Goal: Task Accomplishment & Management: Use online tool/utility

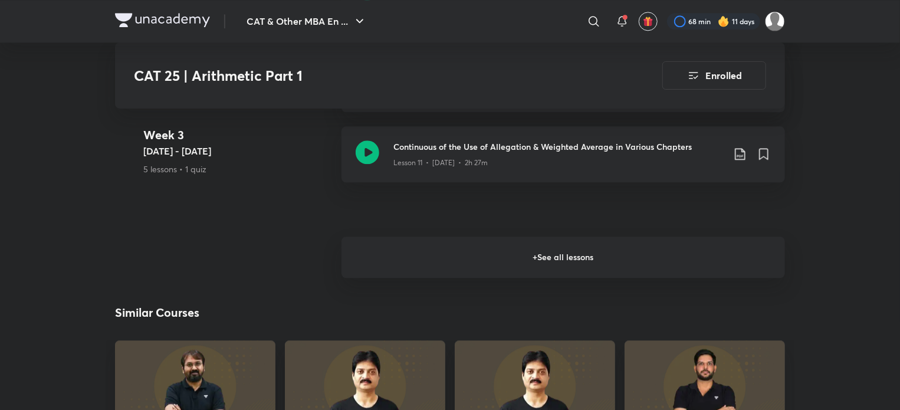
scroll to position [1477, 0]
click at [553, 253] on h6 "+ See all lessons" at bounding box center [562, 257] width 443 height 41
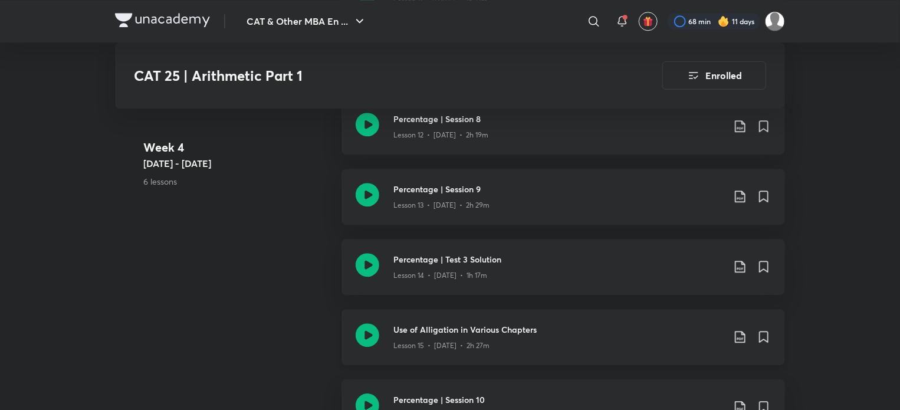
scroll to position [1638, 0]
click at [366, 193] on icon at bounding box center [368, 196] width 24 height 24
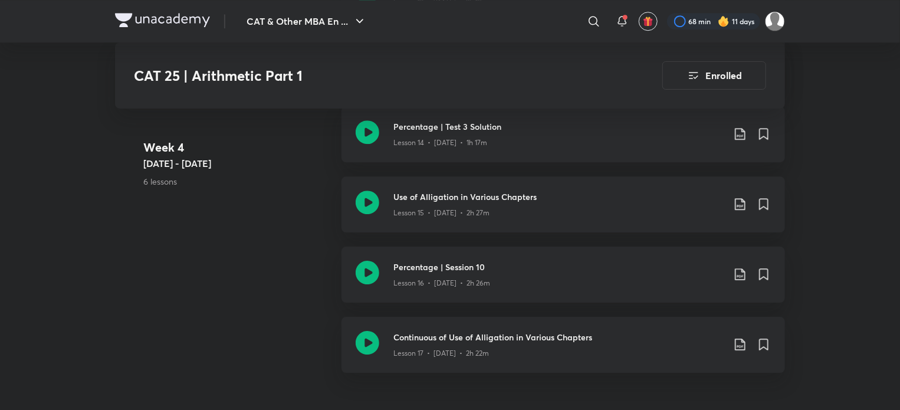
scroll to position [1773, 0]
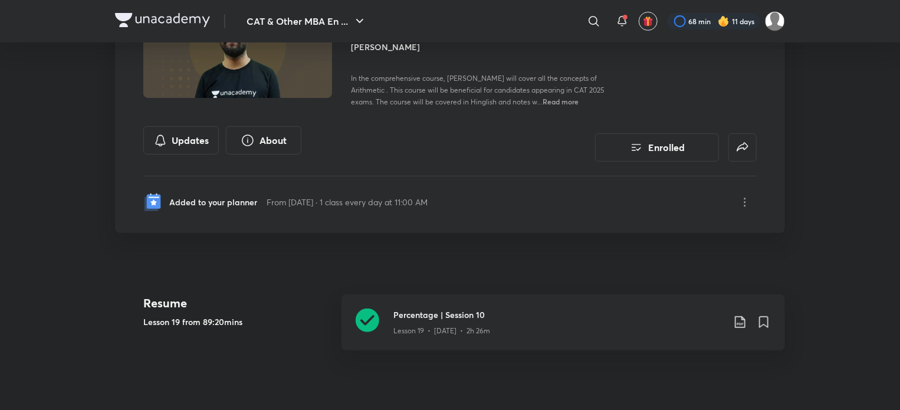
scroll to position [97, 0]
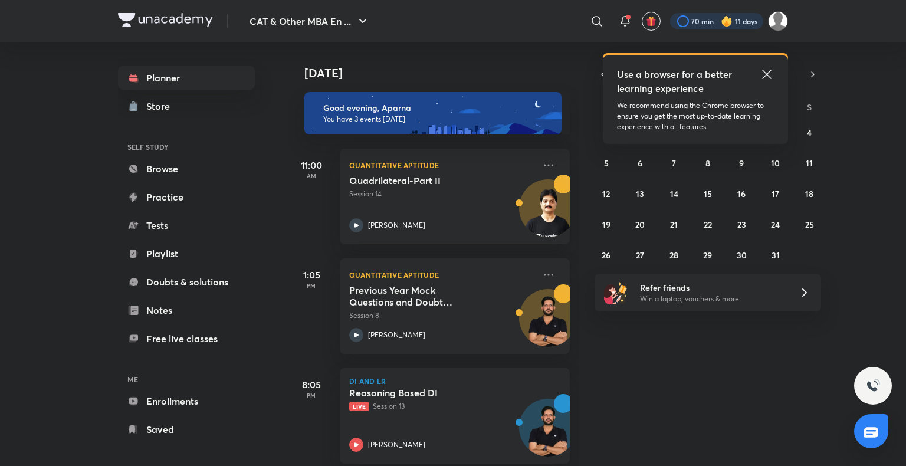
click at [716, 22] on div at bounding box center [716, 21] width 93 height 17
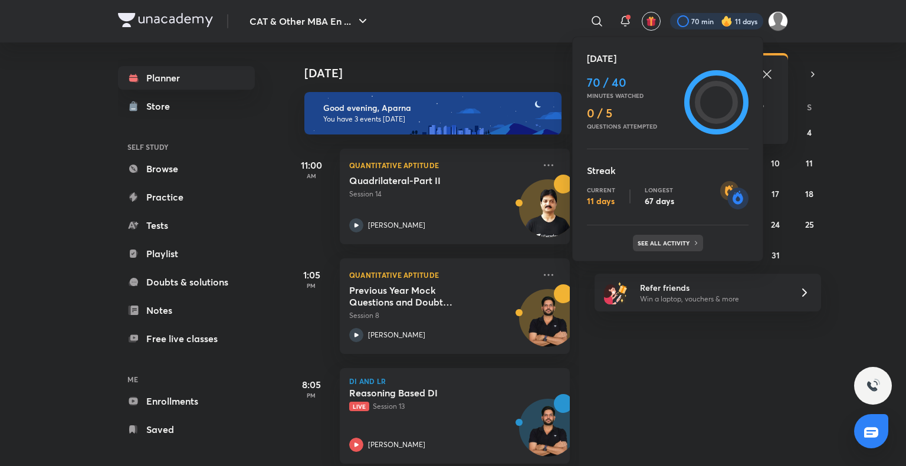
click at [680, 239] on p "See all activity" at bounding box center [664, 242] width 55 height 7
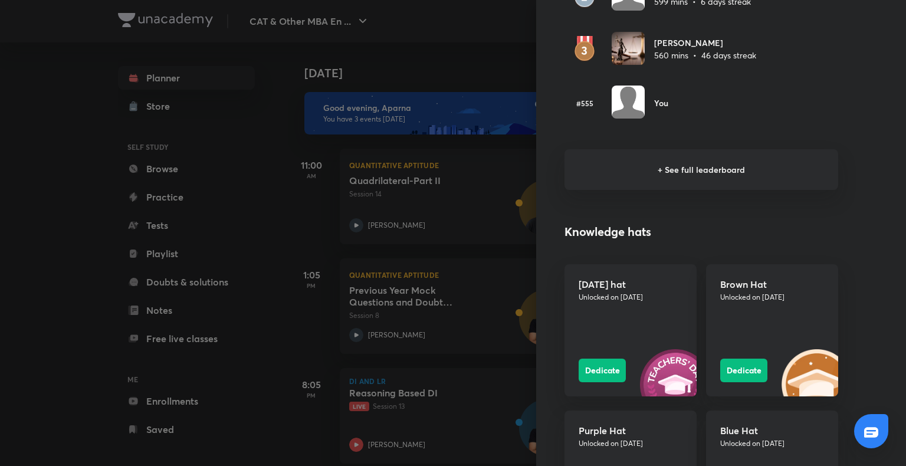
scroll to position [839, 0]
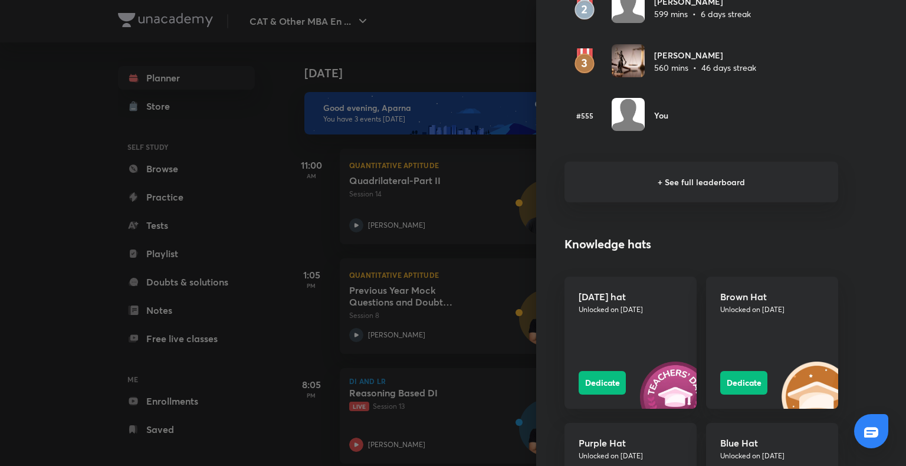
click at [666, 178] on h6 "+ See full leaderboard" at bounding box center [701, 182] width 274 height 41
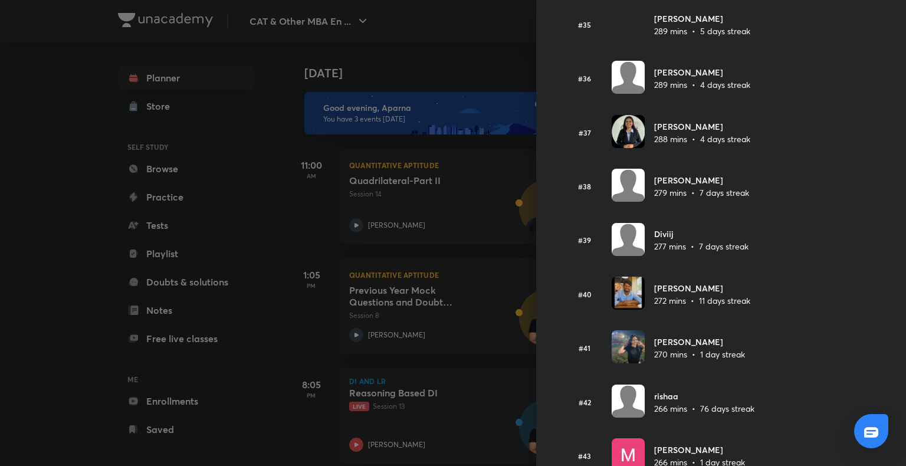
scroll to position [2009, 0]
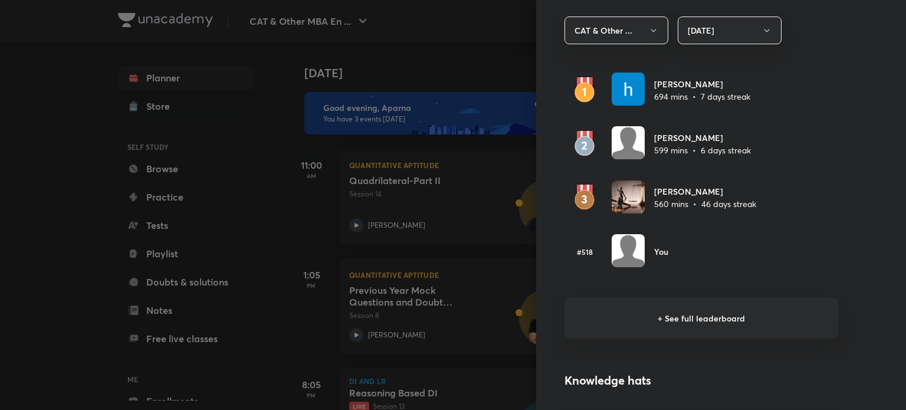
click at [700, 311] on h6 "+ See full leaderboard" at bounding box center [701, 318] width 274 height 41
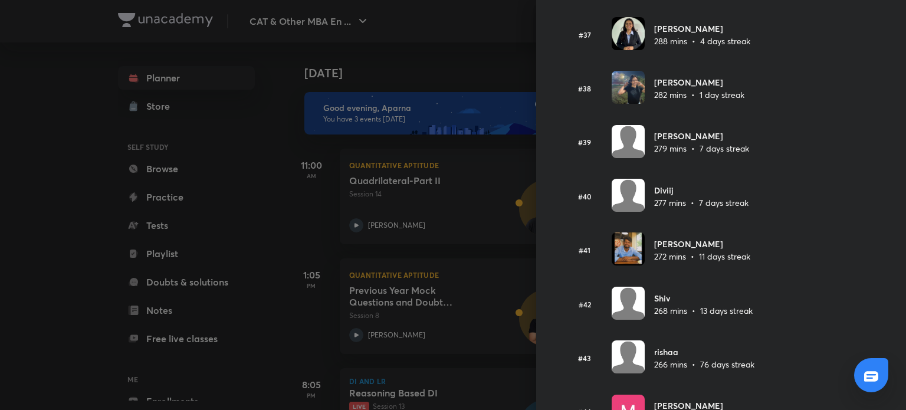
scroll to position [2007, 0]
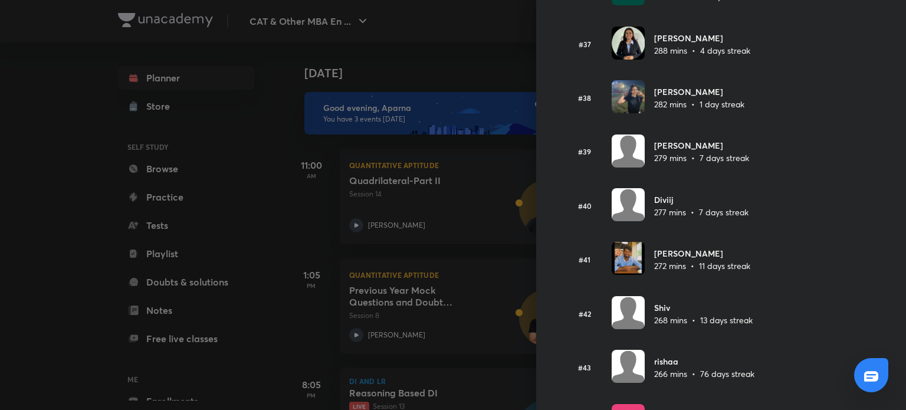
click at [83, 139] on div at bounding box center [453, 205] width 906 height 410
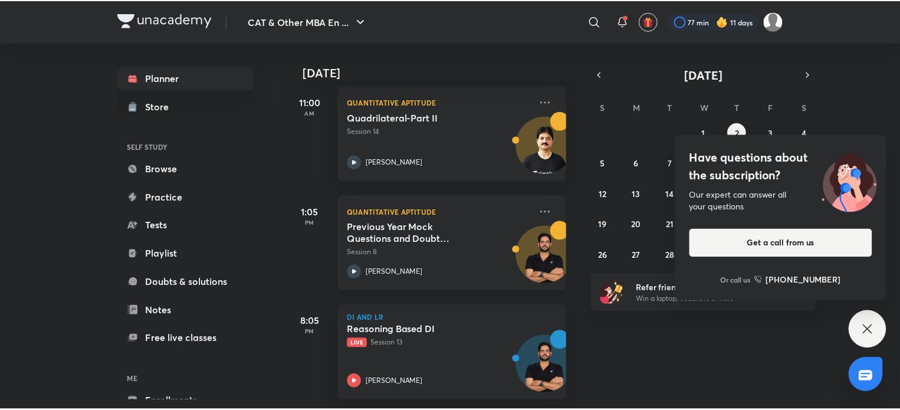
scroll to position [0, 0]
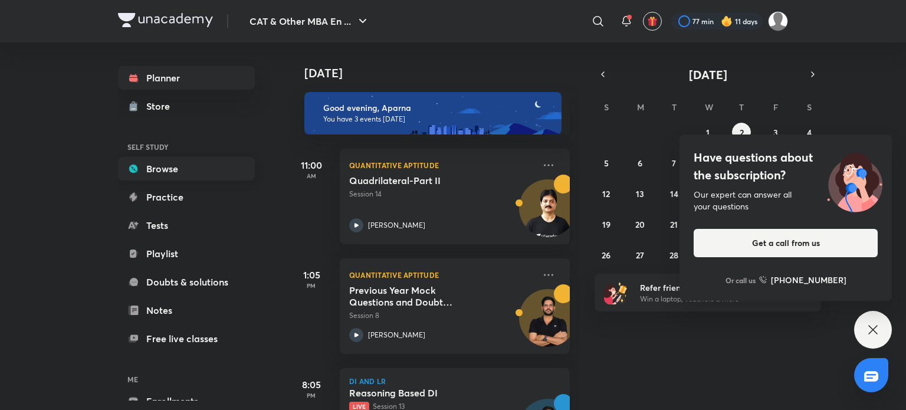
click at [184, 180] on link "Browse" at bounding box center [186, 169] width 137 height 24
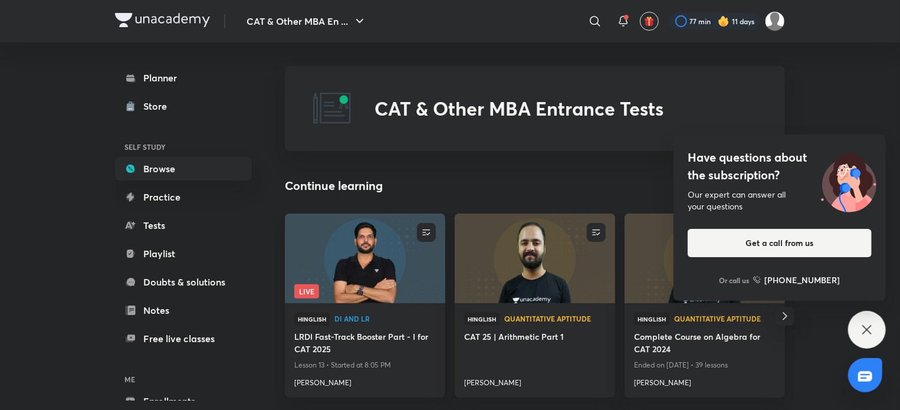
click at [869, 335] on icon at bounding box center [867, 330] width 14 height 14
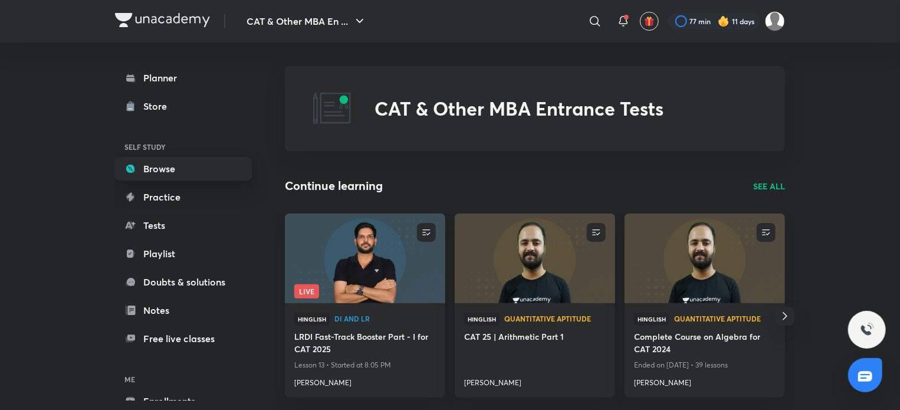
click at [176, 174] on link "Browse" at bounding box center [183, 169] width 137 height 24
click at [182, 70] on link "Planner" at bounding box center [183, 78] width 137 height 24
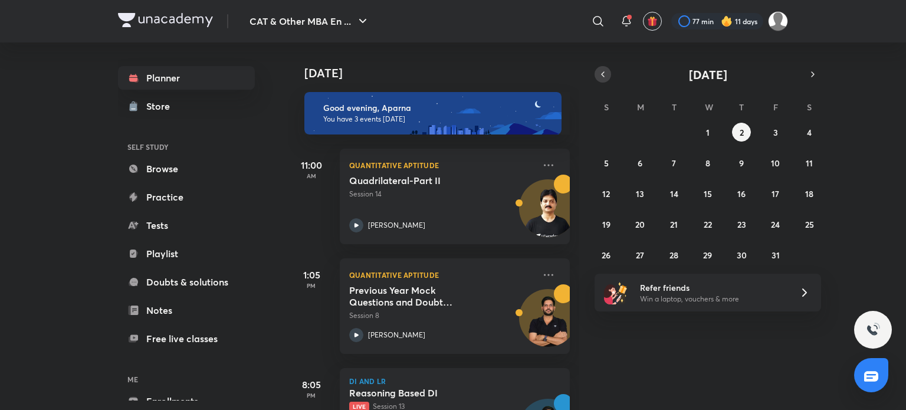
click at [603, 75] on icon "button" at bounding box center [603, 74] width 2 height 5
click at [639, 192] on abbr "15" at bounding box center [640, 193] width 8 height 11
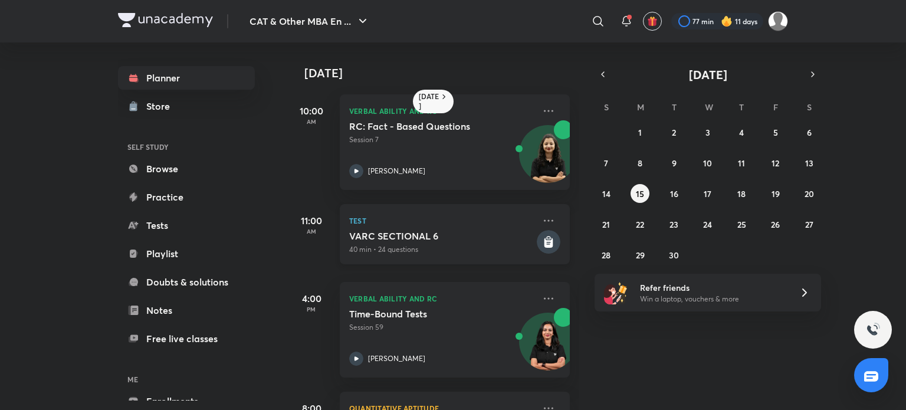
click at [546, 236] on icon at bounding box center [548, 237] width 4 height 3
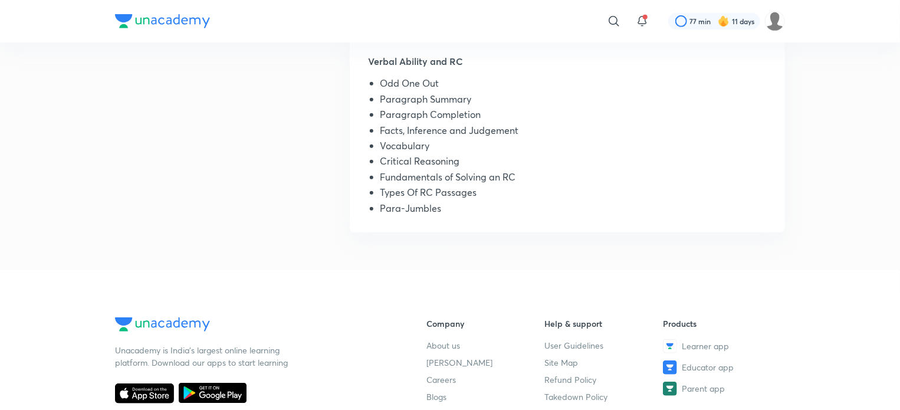
scroll to position [240, 0]
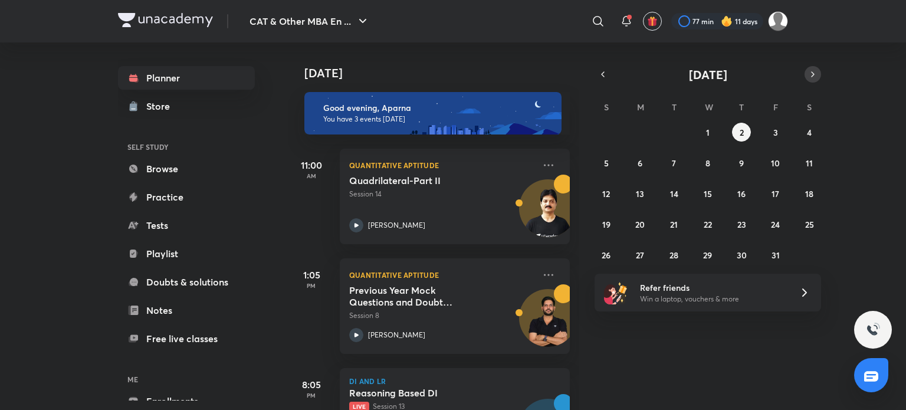
click at [805, 74] on button "button" at bounding box center [812, 74] width 17 height 17
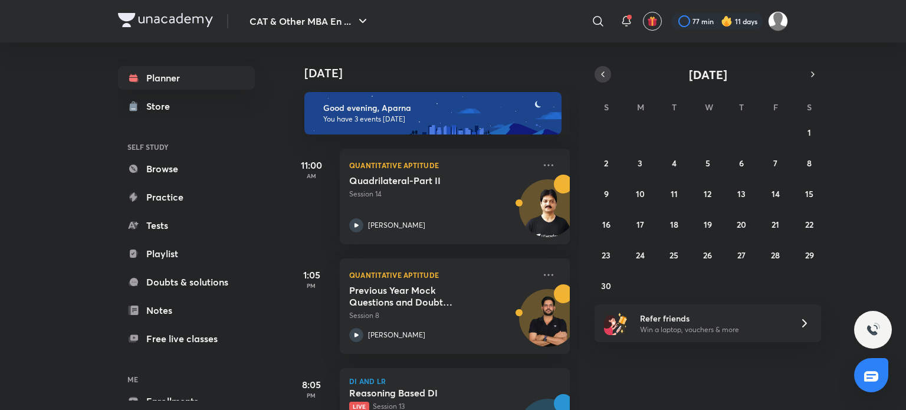
click at [600, 77] on icon "button" at bounding box center [602, 74] width 9 height 11
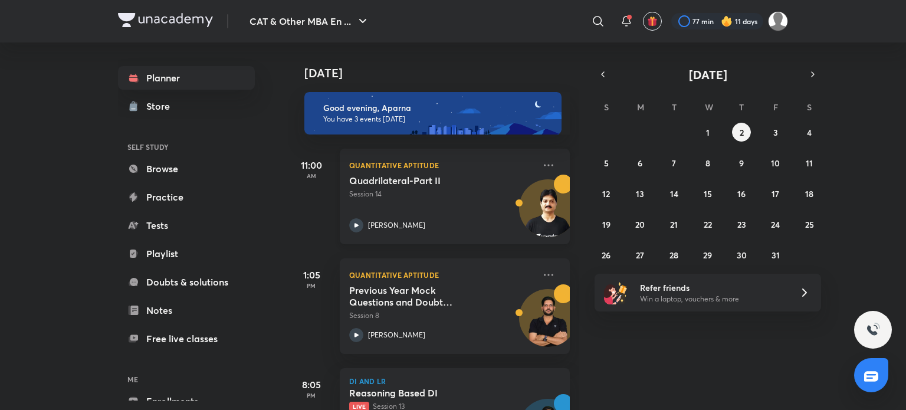
scroll to position [72, 0]
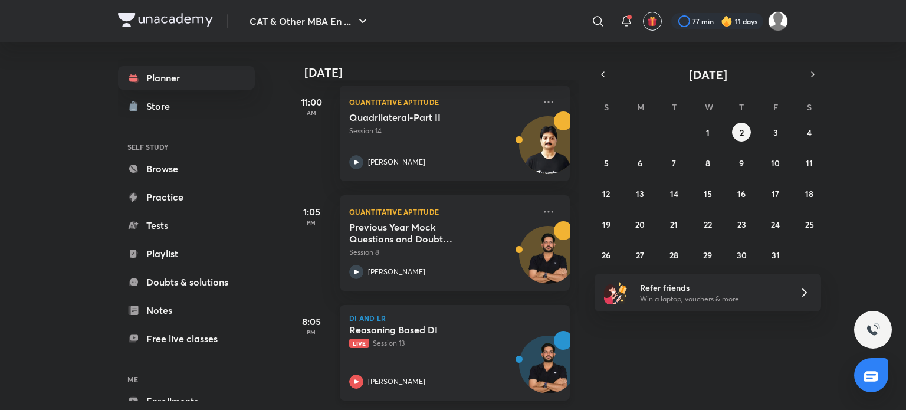
click at [351, 374] on icon at bounding box center [356, 381] width 14 height 14
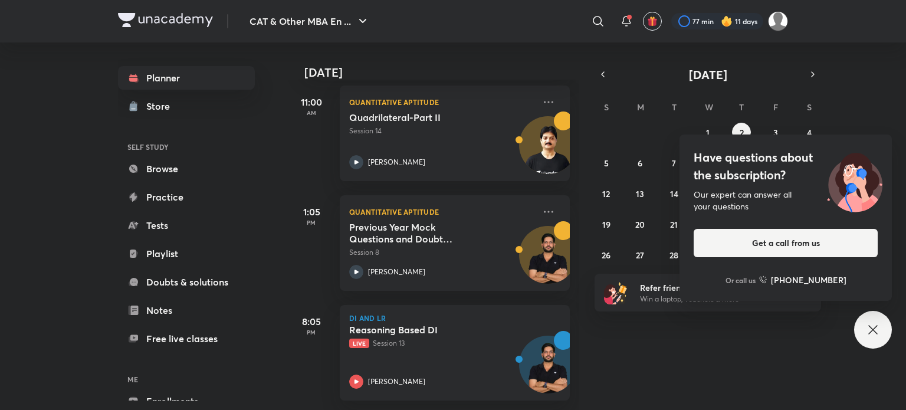
click at [870, 324] on icon at bounding box center [873, 330] width 14 height 14
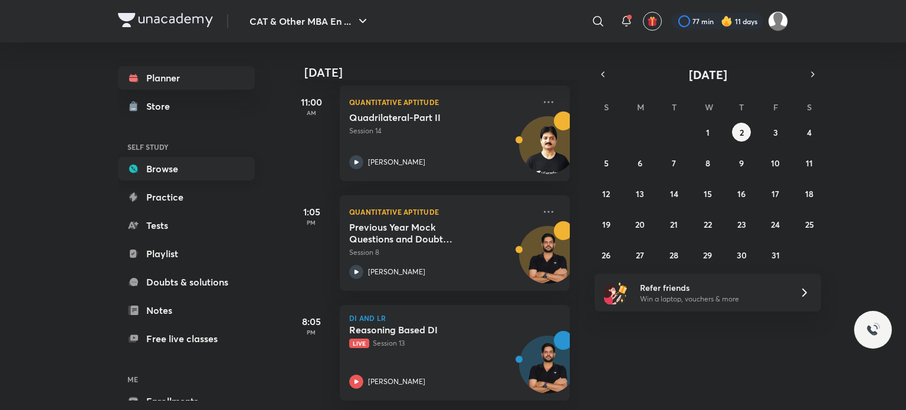
click at [192, 175] on link "Browse" at bounding box center [186, 169] width 137 height 24
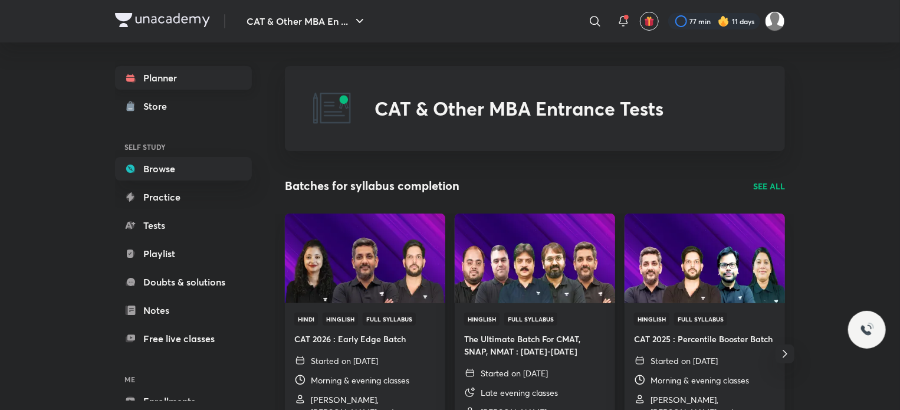
click at [182, 76] on link "Planner" at bounding box center [183, 78] width 137 height 24
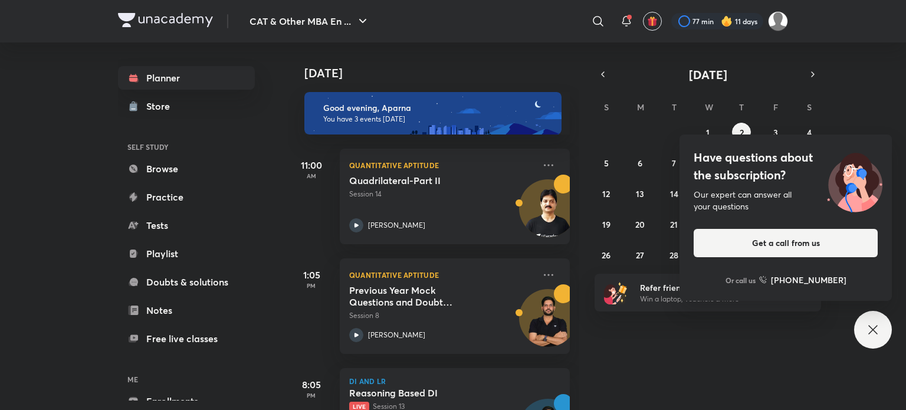
click at [873, 327] on icon at bounding box center [873, 330] width 14 height 14
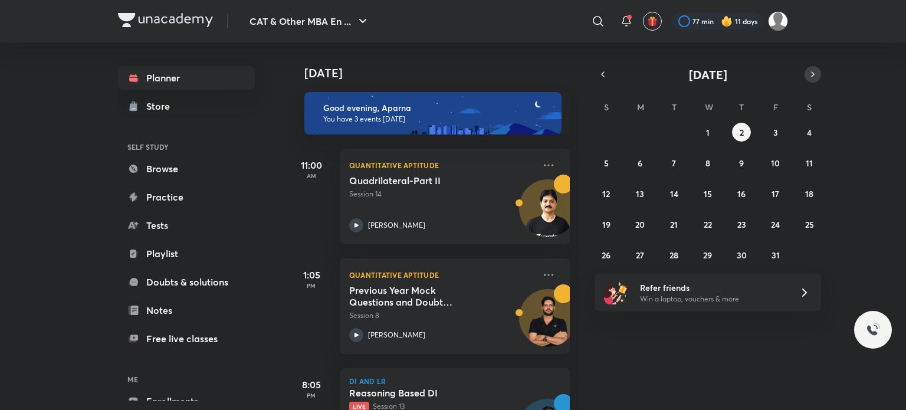
click at [813, 72] on icon "button" at bounding box center [812, 74] width 9 height 11
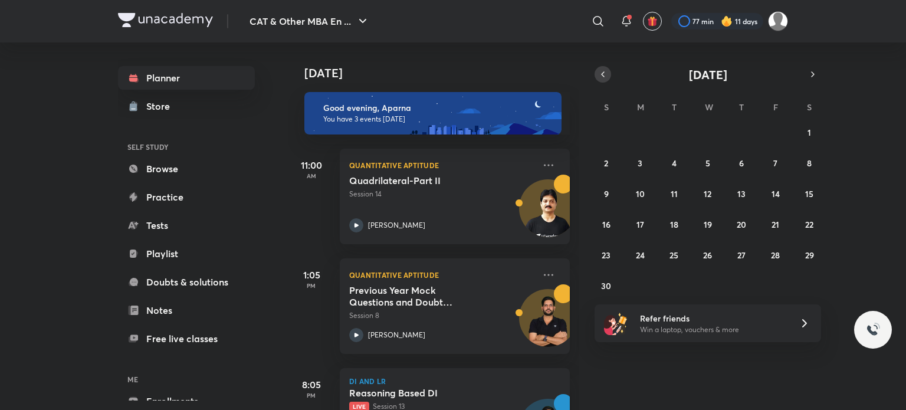
click at [606, 80] on button "button" at bounding box center [602, 74] width 17 height 17
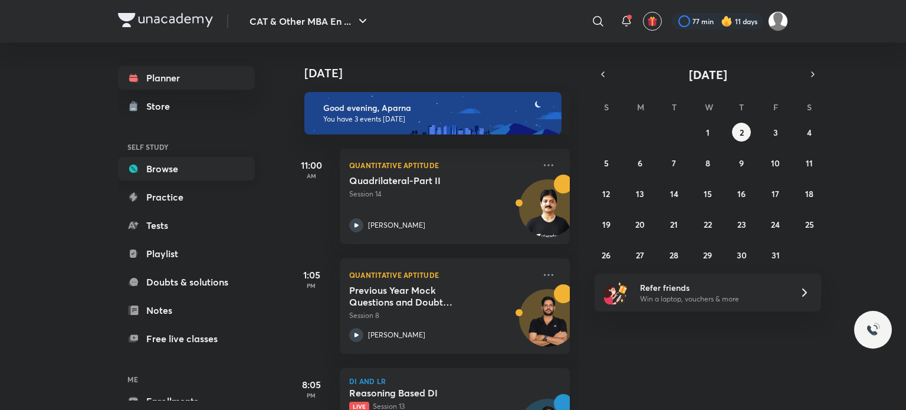
click at [202, 169] on link "Browse" at bounding box center [186, 169] width 137 height 24
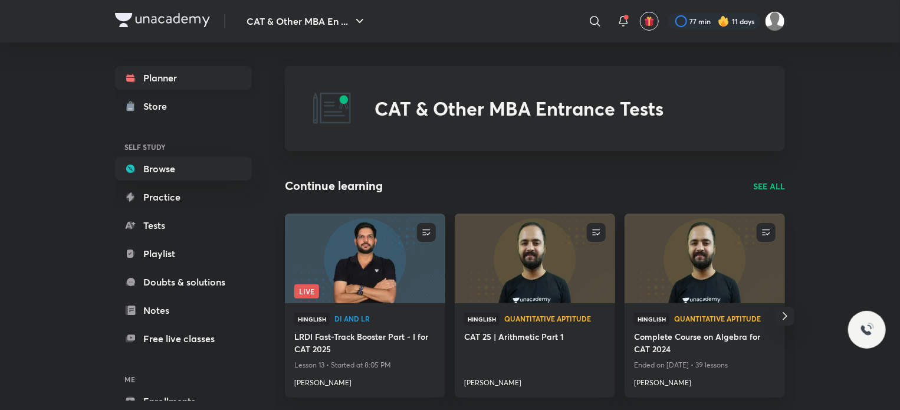
click at [184, 80] on link "Planner" at bounding box center [183, 78] width 137 height 24
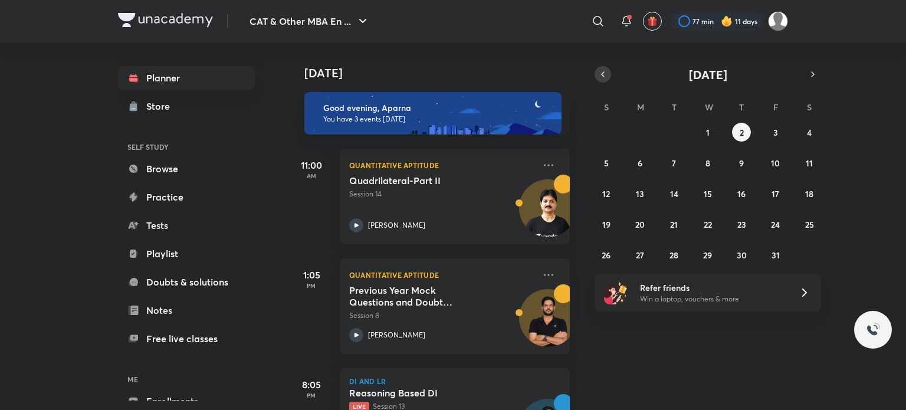
click at [602, 73] on icon "button" at bounding box center [603, 74] width 2 height 5
click at [642, 201] on button "15" at bounding box center [639, 193] width 19 height 19
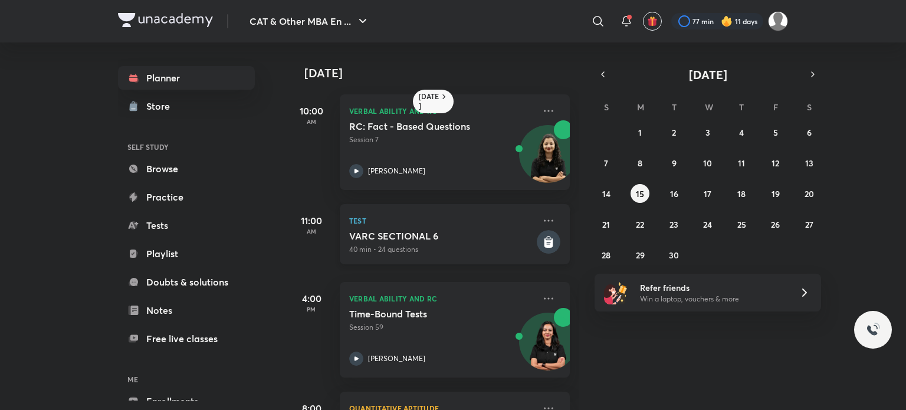
click at [544, 241] on icon at bounding box center [548, 243] width 9 height 10
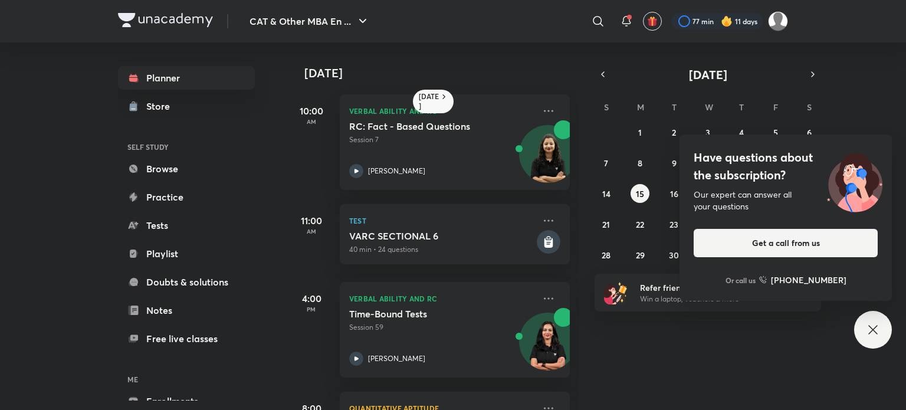
click at [882, 330] on div "Have questions about the subscription? Our expert can answer all your questions…" at bounding box center [873, 330] width 38 height 38
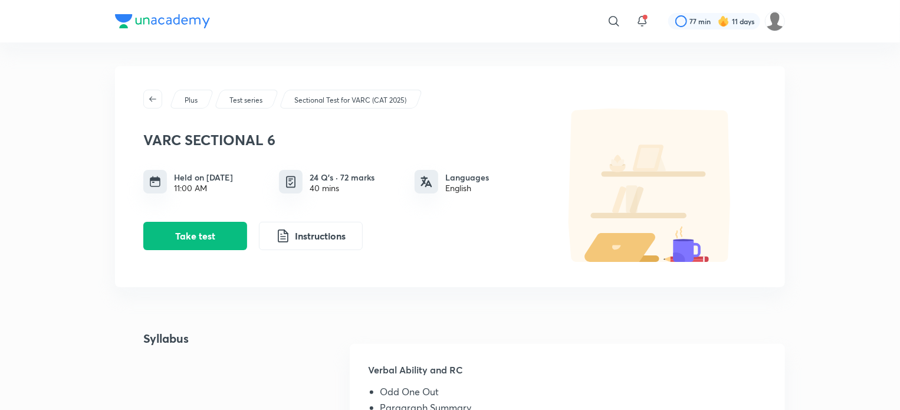
click at [475, 249] on div "Take test Instructions" at bounding box center [340, 236] width 395 height 28
click at [201, 238] on button "Take test" at bounding box center [195, 235] width 104 height 28
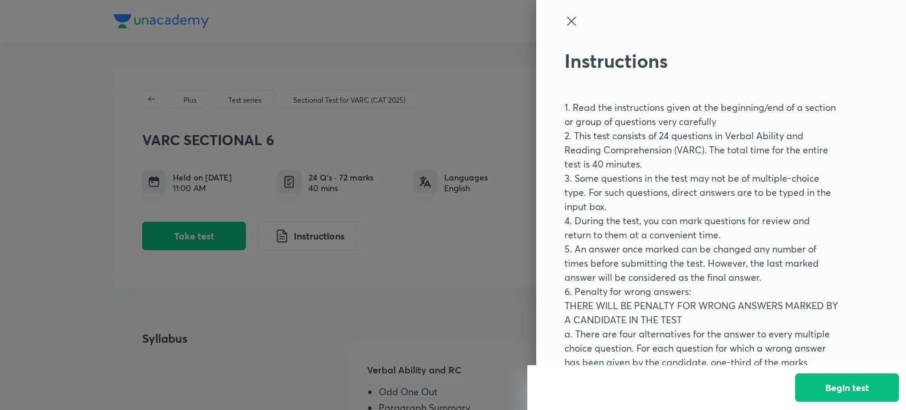
scroll to position [75, 0]
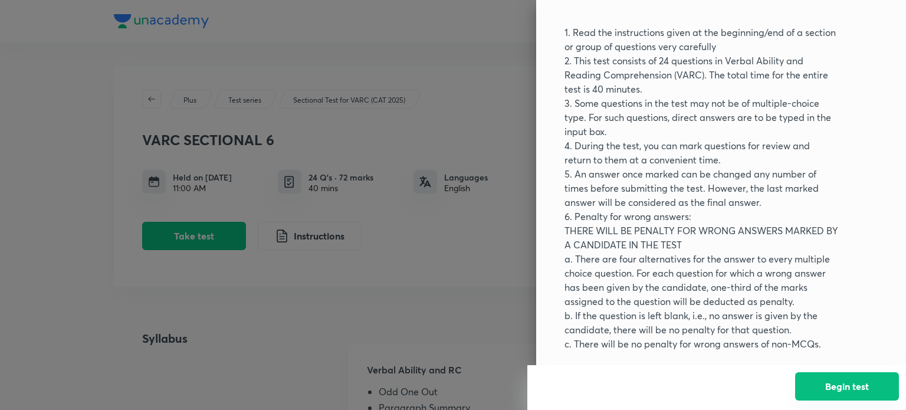
click at [860, 395] on button "Begin test" at bounding box center [847, 386] width 104 height 28
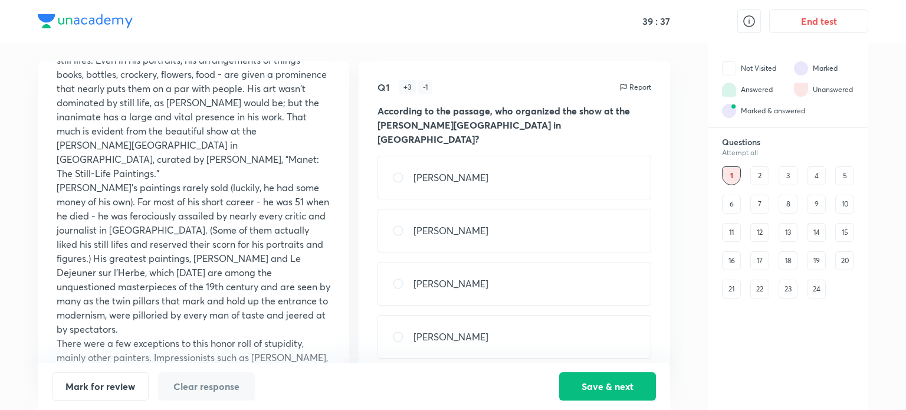
scroll to position [155, 0]
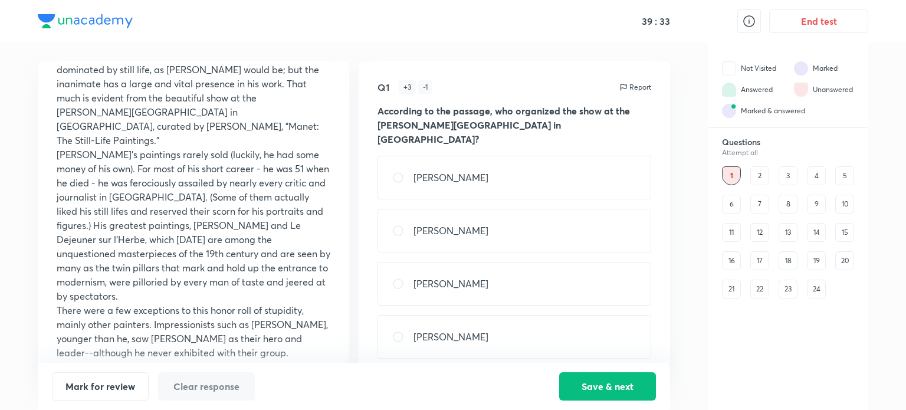
click at [731, 202] on div "6" at bounding box center [731, 204] width 19 height 19
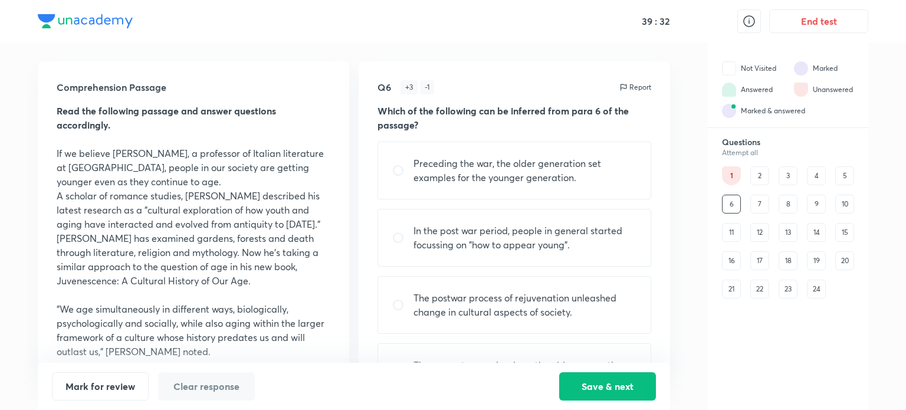
scroll to position [0, 0]
click at [728, 232] on div "11" at bounding box center [731, 232] width 19 height 19
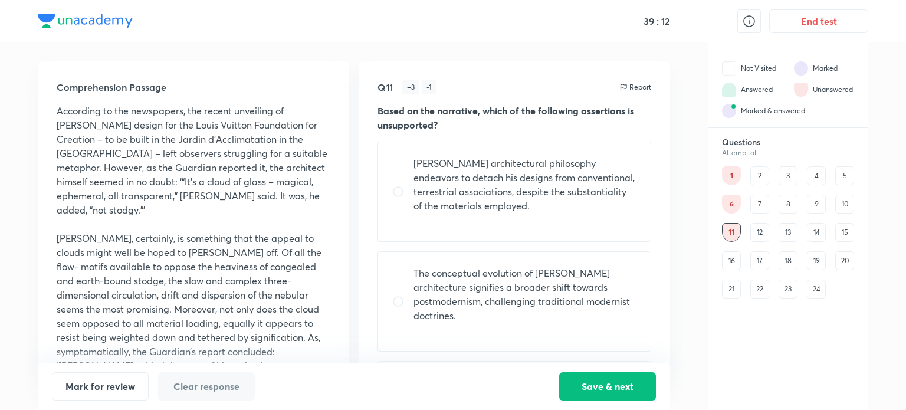
click at [736, 261] on div "16" at bounding box center [731, 260] width 19 height 19
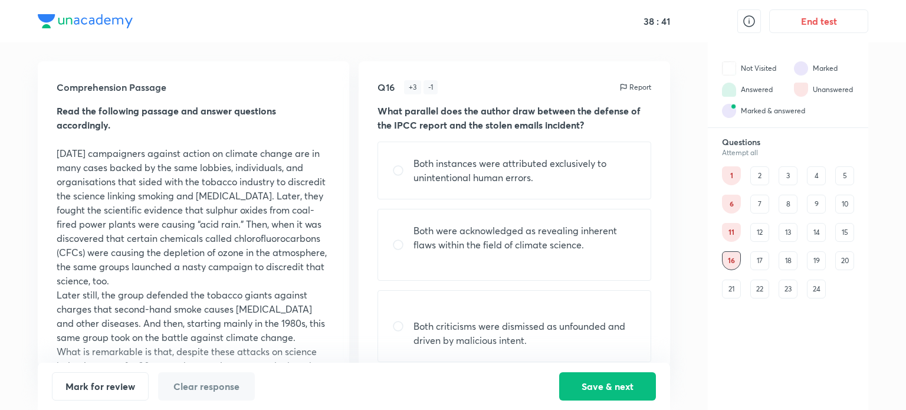
click at [735, 294] on div "21" at bounding box center [731, 289] width 19 height 19
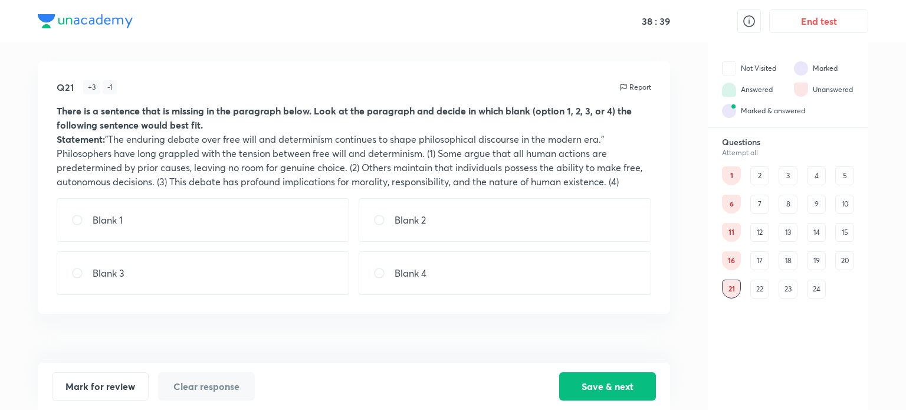
click at [730, 172] on div "1" at bounding box center [731, 175] width 19 height 19
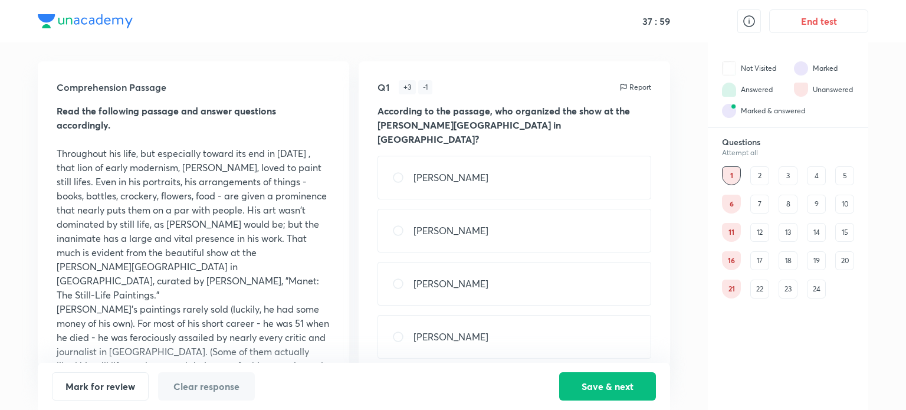
click at [728, 174] on div "1" at bounding box center [731, 175] width 19 height 19
click at [760, 171] on div "2" at bounding box center [759, 175] width 19 height 19
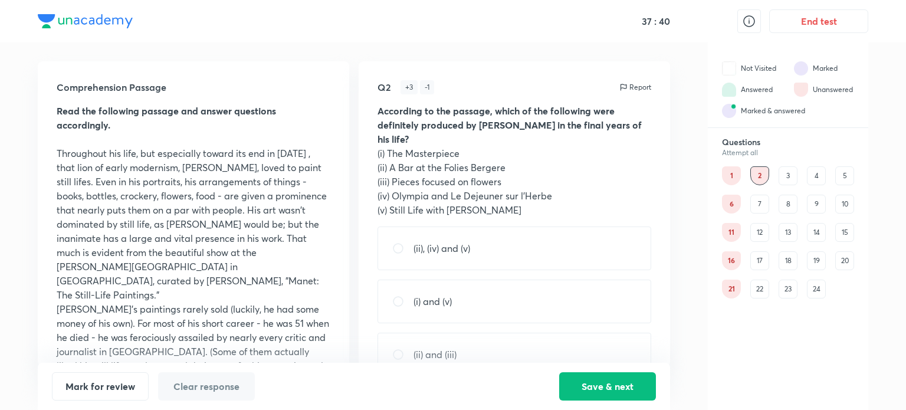
click at [784, 176] on div "3" at bounding box center [787, 175] width 19 height 19
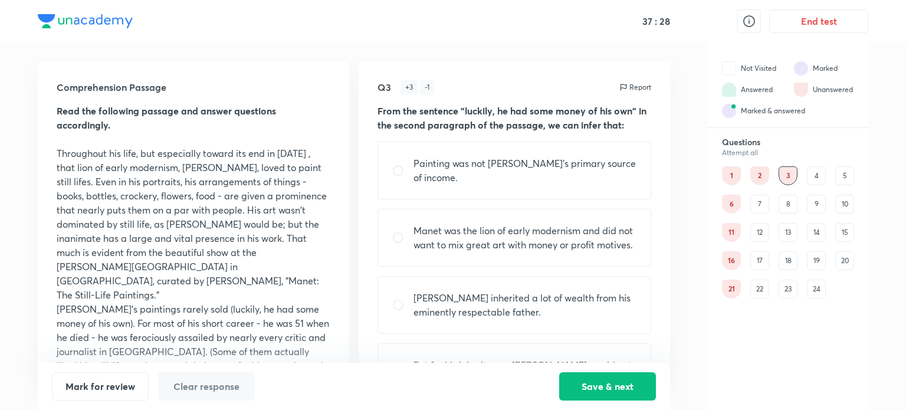
click at [813, 178] on div "4" at bounding box center [816, 175] width 19 height 19
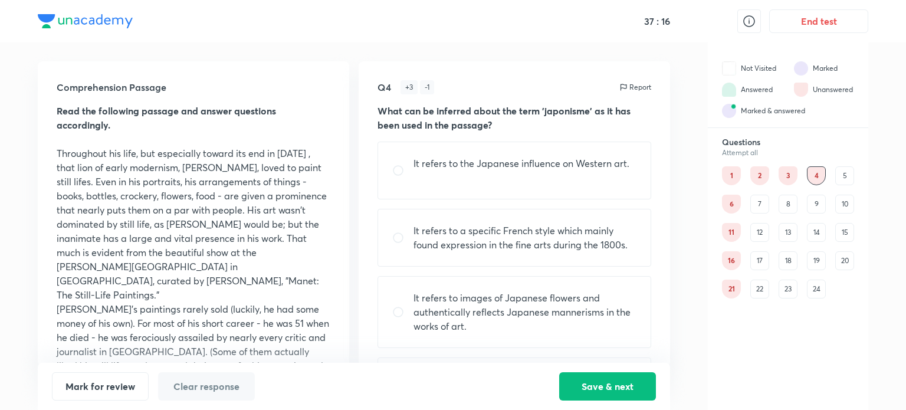
click at [732, 177] on div "1" at bounding box center [731, 175] width 19 height 19
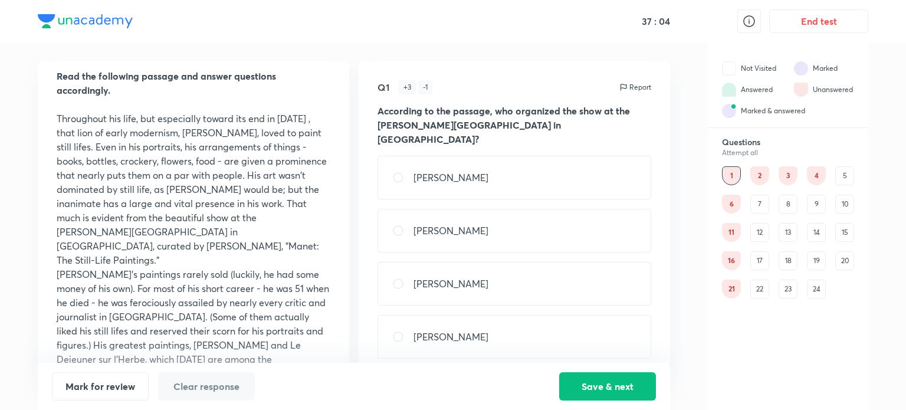
scroll to position [37, 0]
click at [757, 172] on div "2" at bounding box center [759, 175] width 19 height 19
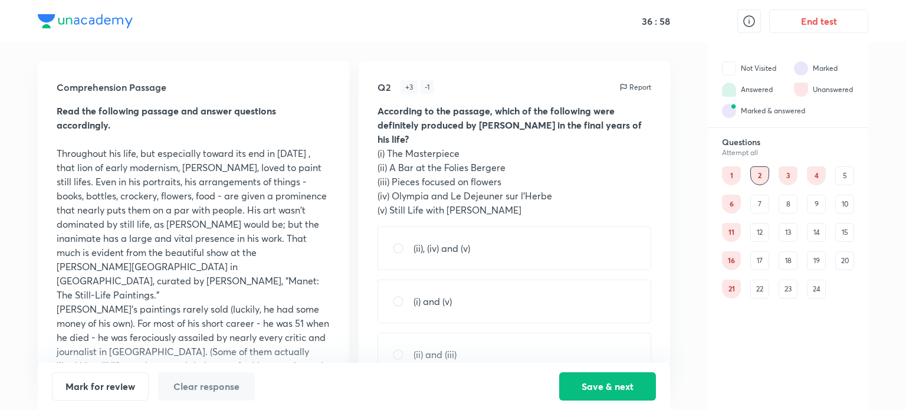
scroll to position [0, 0]
click at [727, 176] on div "1" at bounding box center [731, 175] width 19 height 19
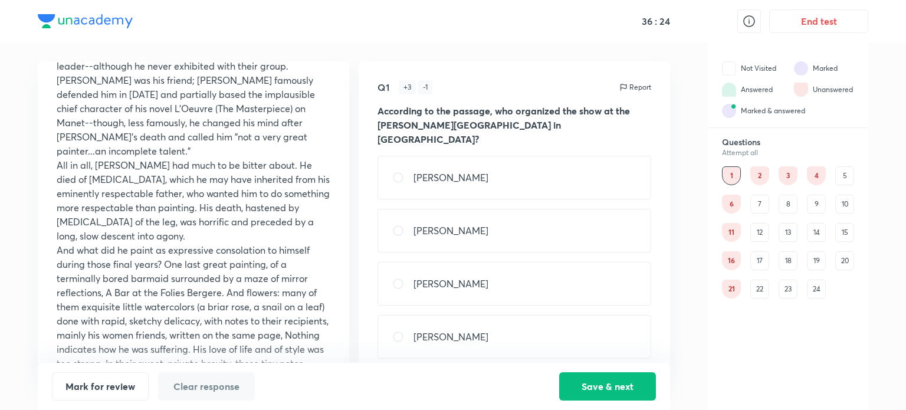
scroll to position [443, 0]
click at [734, 207] on div "6" at bounding box center [731, 204] width 19 height 19
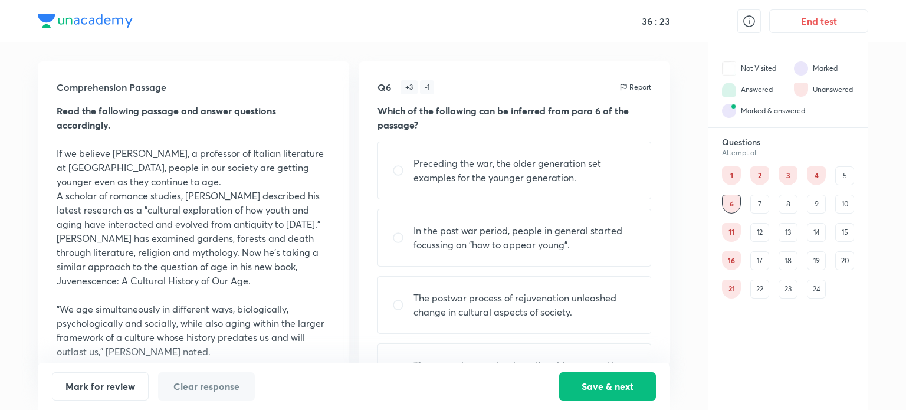
scroll to position [0, 0]
click at [729, 181] on div "1" at bounding box center [731, 175] width 19 height 19
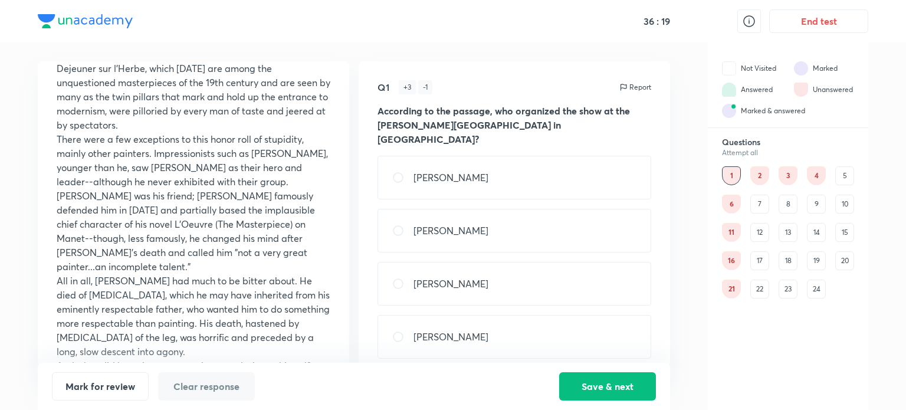
scroll to position [333, 0]
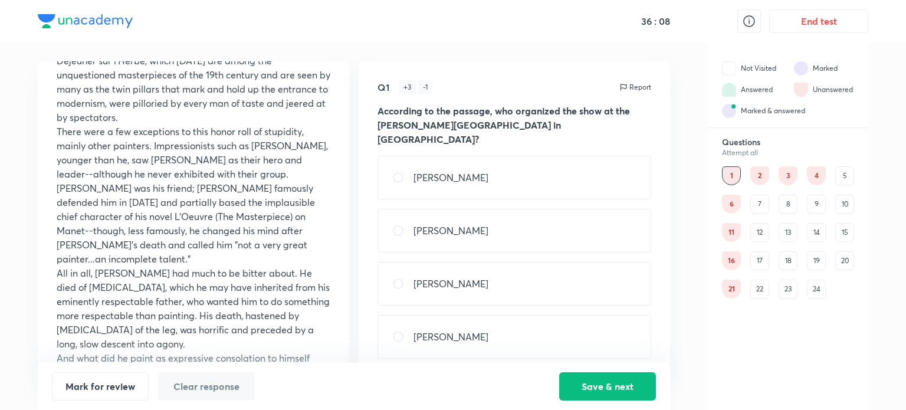
click at [737, 174] on div "1" at bounding box center [731, 175] width 19 height 19
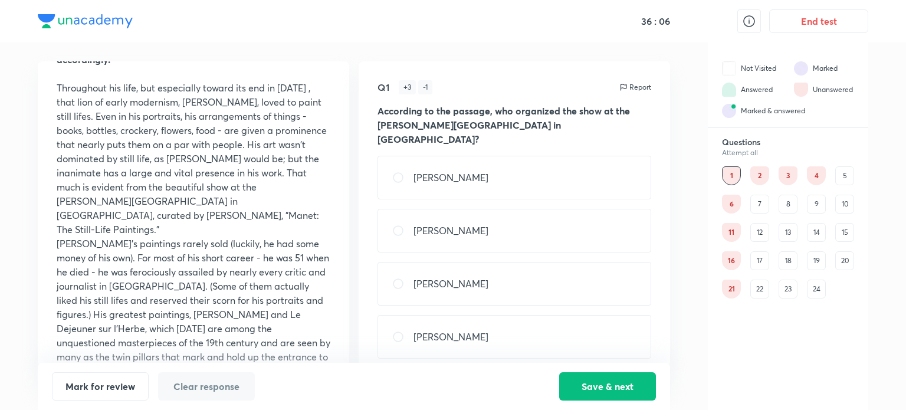
scroll to position [0, 0]
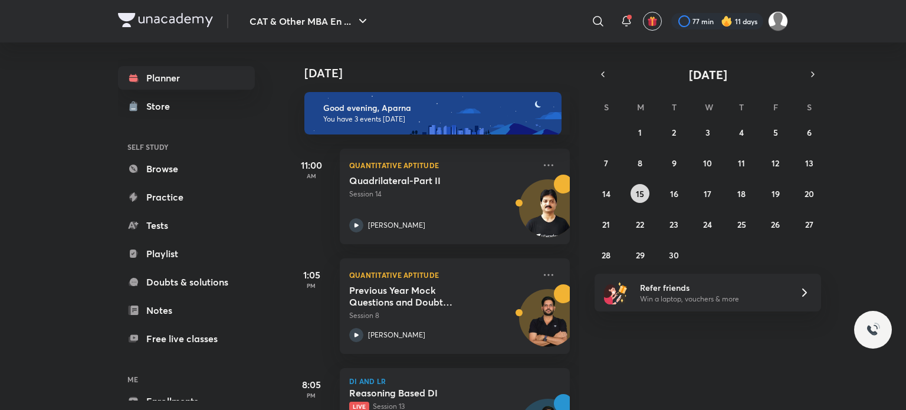
click at [639, 195] on abbr "15" at bounding box center [640, 193] width 8 height 11
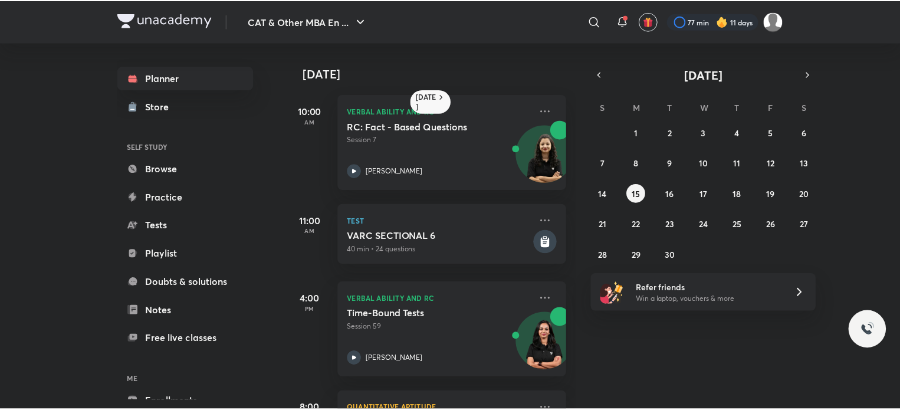
scroll to position [58, 0]
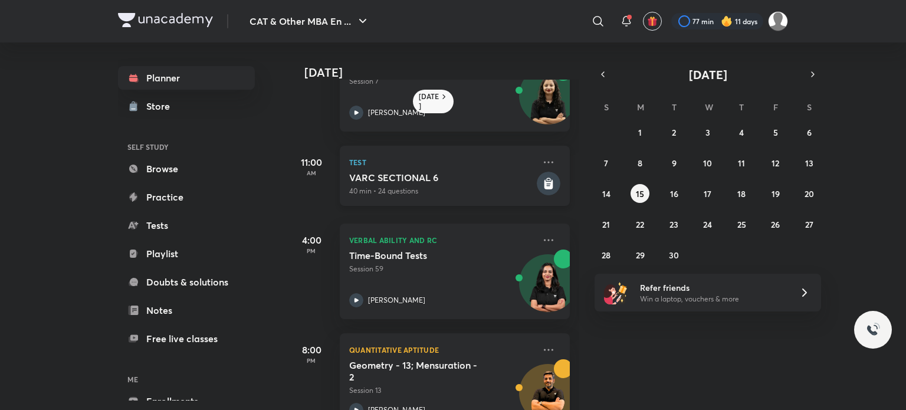
click at [548, 185] on rect at bounding box center [549, 184] width 24 height 24
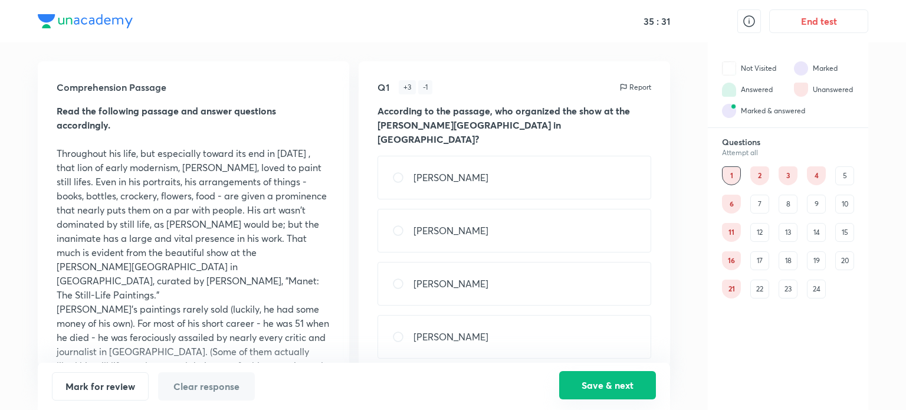
click at [596, 391] on button "Save & next" at bounding box center [607, 385] width 97 height 28
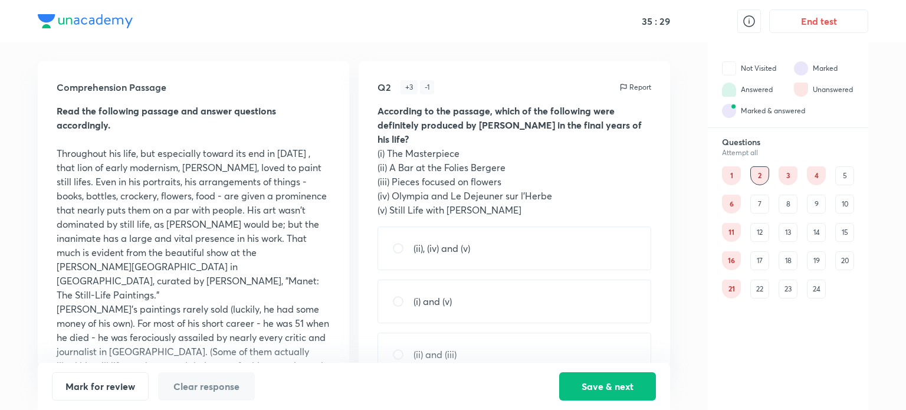
click at [815, 32] on div "End test" at bounding box center [788, 21] width 160 height 42
click at [820, 19] on button "End test" at bounding box center [818, 20] width 99 height 24
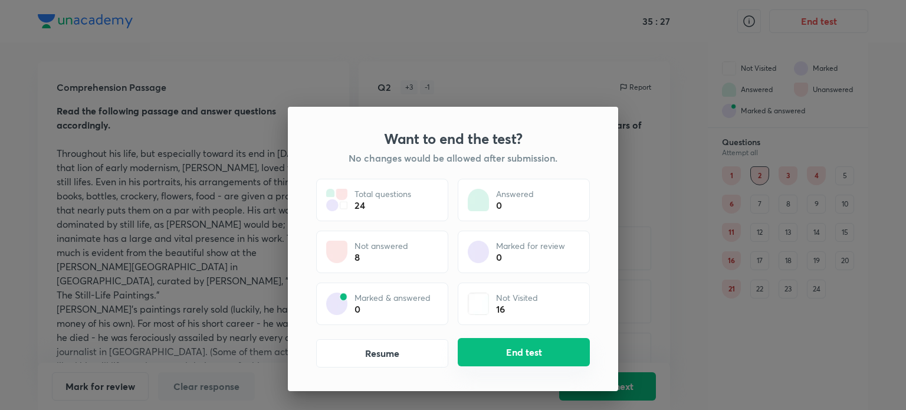
click at [534, 344] on button "End test" at bounding box center [524, 352] width 132 height 28
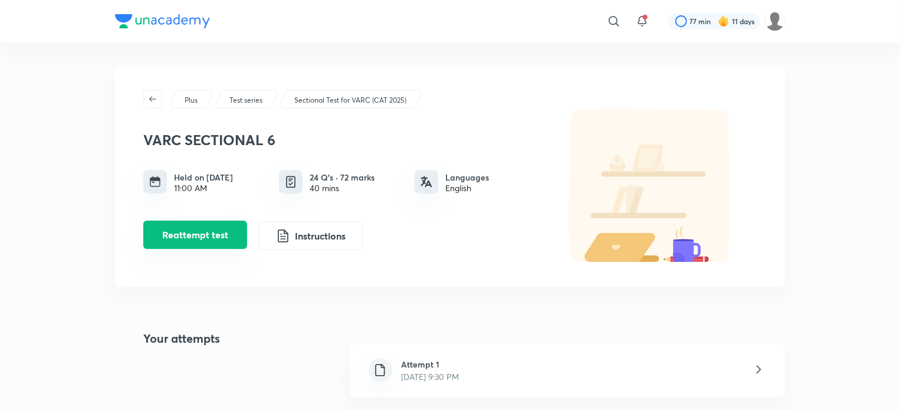
click at [207, 230] on button "Reattempt test" at bounding box center [195, 235] width 104 height 28
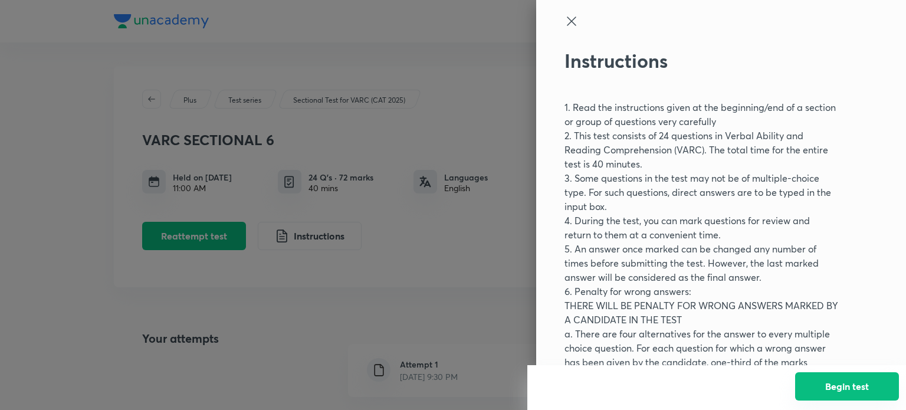
click at [840, 381] on button "Begin test" at bounding box center [847, 386] width 104 height 28
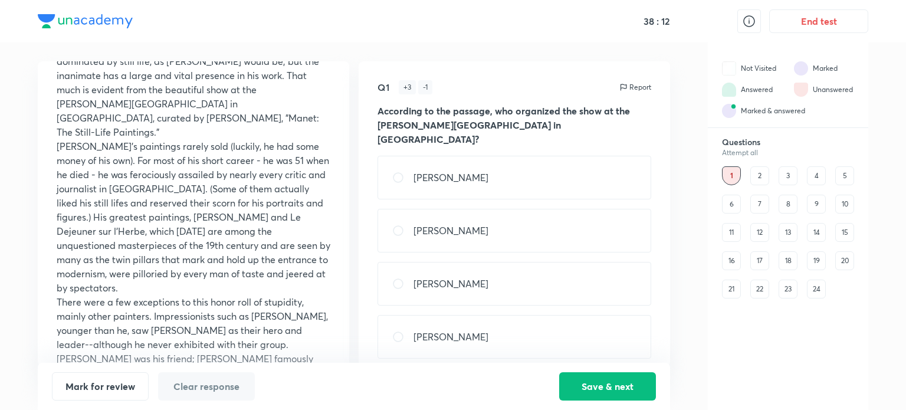
scroll to position [164, 0]
click at [398, 225] on input "radio" at bounding box center [402, 231] width 21 height 12
radio input "true"
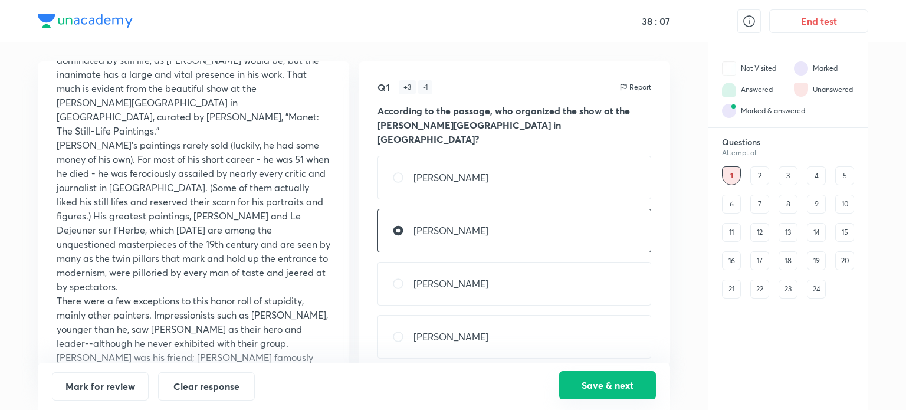
click at [588, 387] on button "Save & next" at bounding box center [607, 385] width 97 height 28
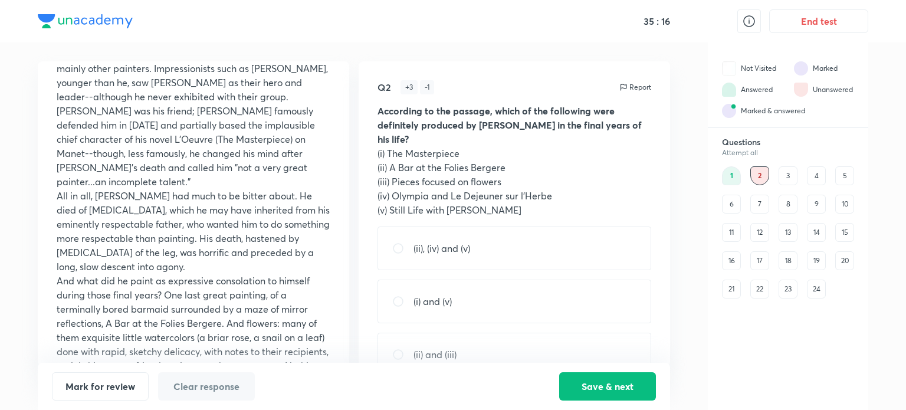
scroll to position [410, 0]
click at [777, 174] on div "1 2 3 4 5 6 7 8 9 10 11 12 13 14 15 16 17 18 19 20 21 22 23 24" at bounding box center [788, 232] width 132 height 132
click at [789, 175] on div "3" at bounding box center [787, 175] width 19 height 19
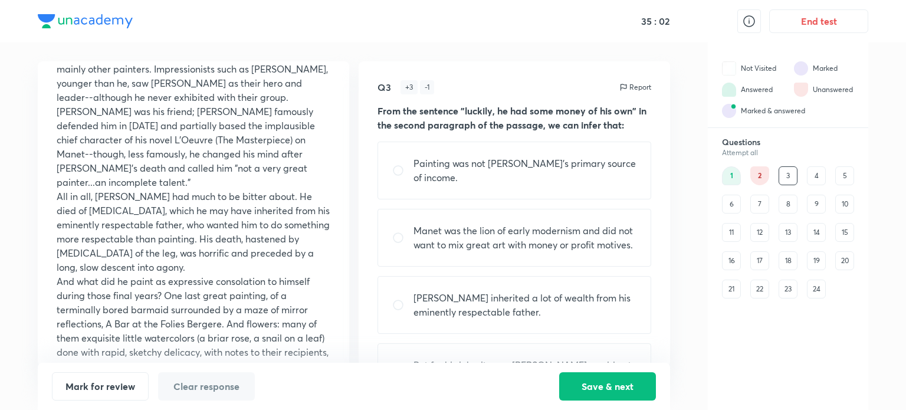
scroll to position [0, 0]
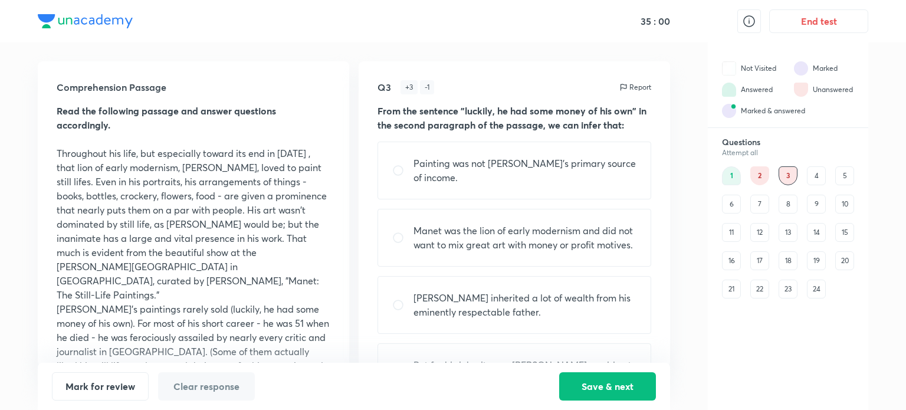
click at [806, 175] on div "1 2 3 4 5 6 7 8 9 10 11 12 13 14 15 16 17 18 19 20 21 22 23 24" at bounding box center [788, 232] width 132 height 132
click at [813, 175] on div "4" at bounding box center [816, 175] width 19 height 19
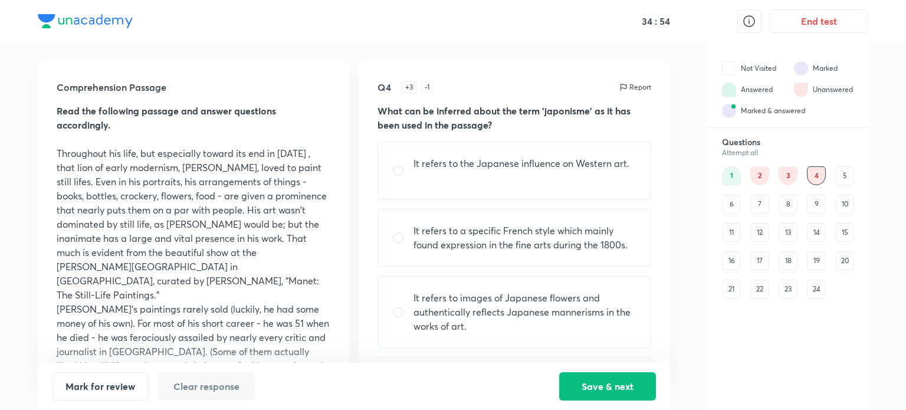
click at [787, 175] on div "3" at bounding box center [787, 175] width 19 height 19
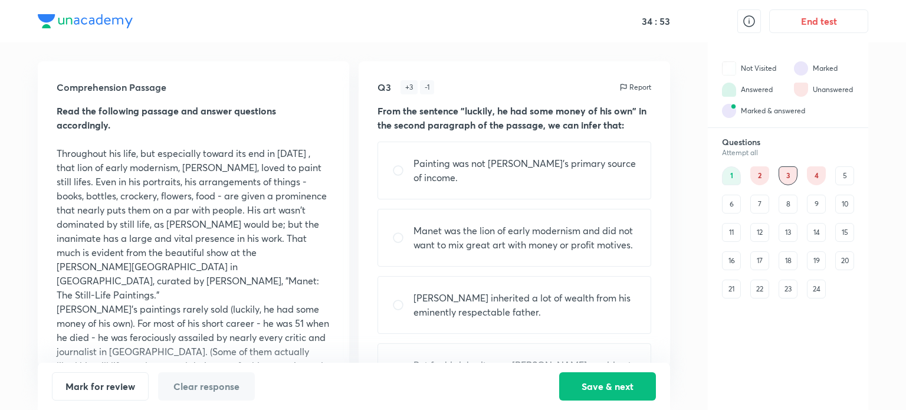
click at [767, 174] on div "2" at bounding box center [759, 175] width 19 height 19
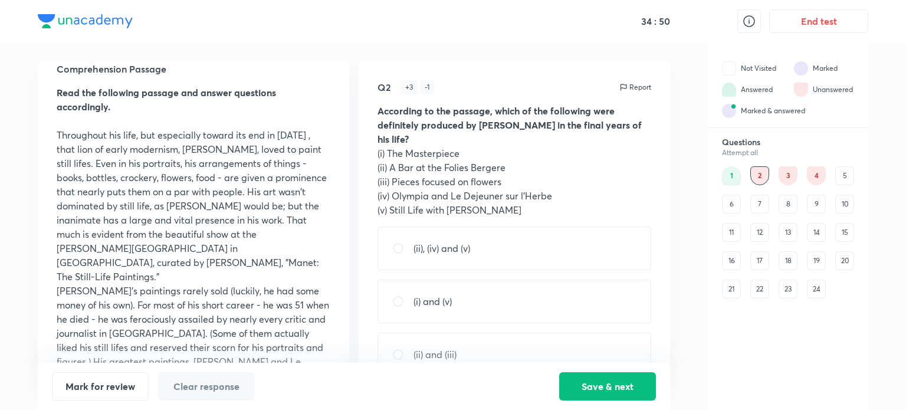
scroll to position [19, 0]
click at [784, 172] on div "3" at bounding box center [787, 175] width 19 height 19
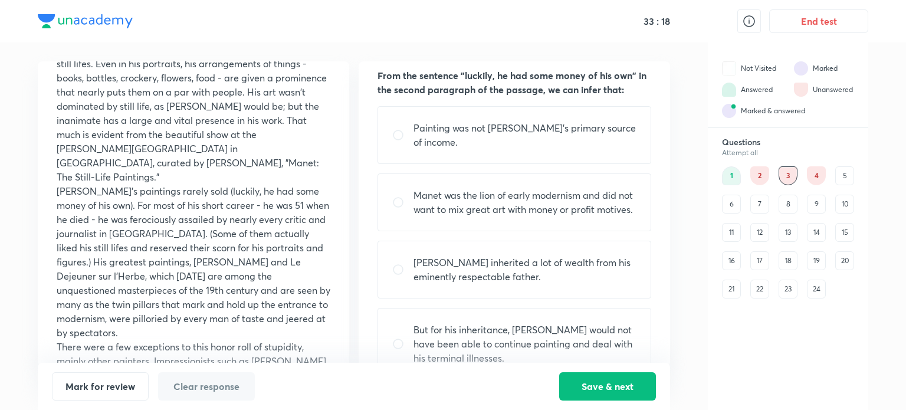
scroll to position [35, 0]
click at [396, 208] on input "radio" at bounding box center [402, 202] width 21 height 12
radio input "true"
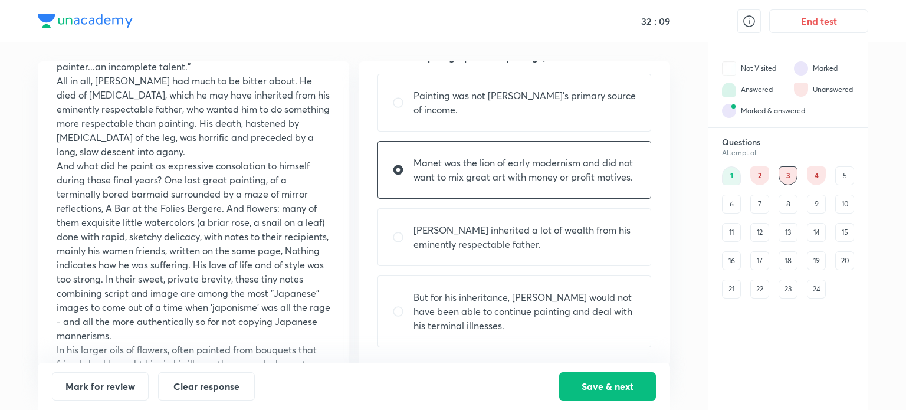
scroll to position [538, 0]
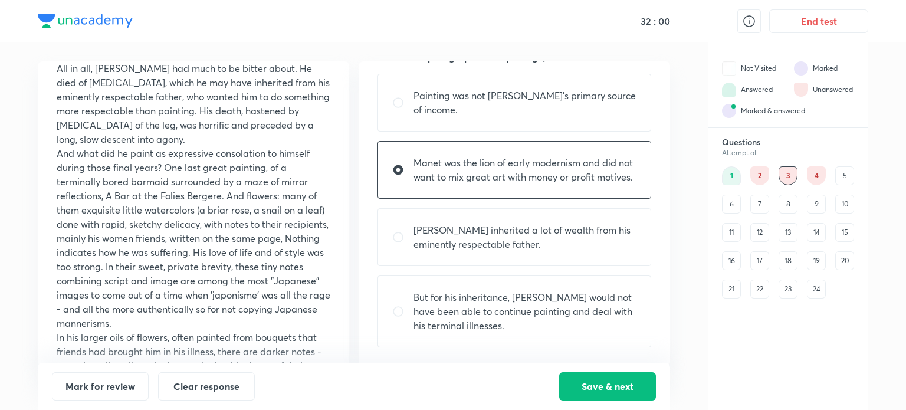
click at [787, 173] on div "3" at bounding box center [787, 175] width 19 height 19
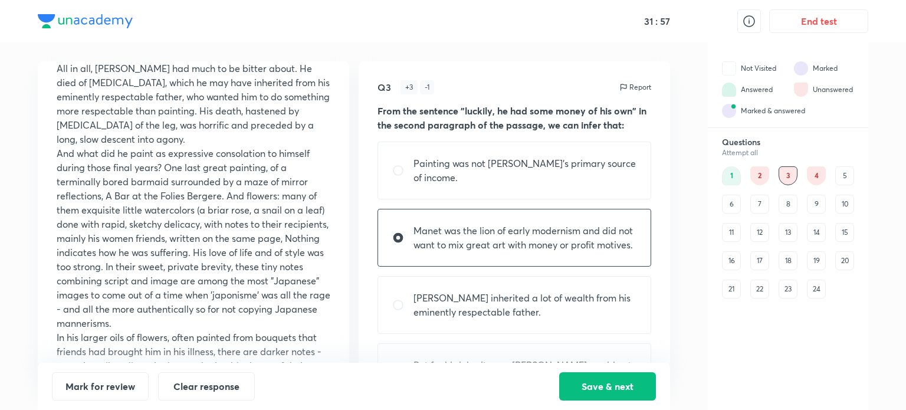
click at [763, 179] on div "2" at bounding box center [759, 175] width 19 height 19
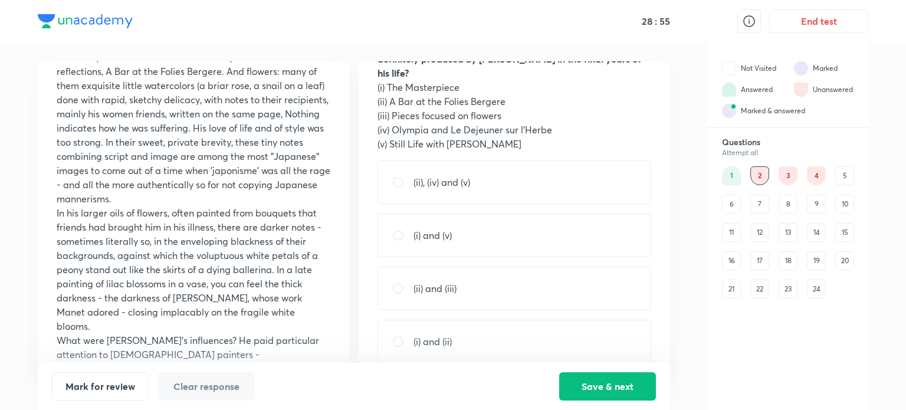
scroll to position [663, 0]
click at [401, 282] on input "radio" at bounding box center [402, 288] width 21 height 12
radio input "true"
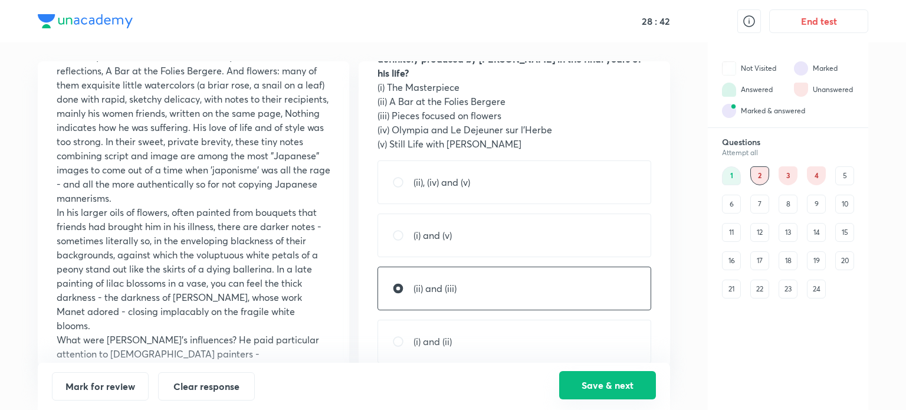
click at [583, 391] on button "Save & next" at bounding box center [607, 385] width 97 height 28
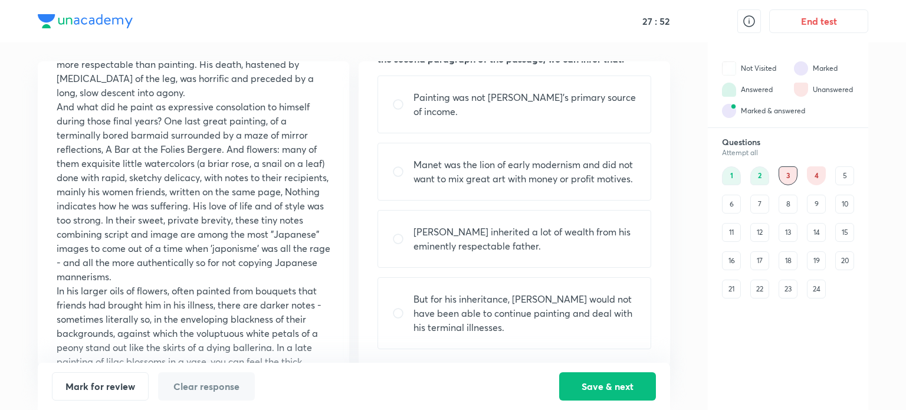
scroll to position [586, 0]
click at [755, 176] on div "2" at bounding box center [759, 175] width 19 height 19
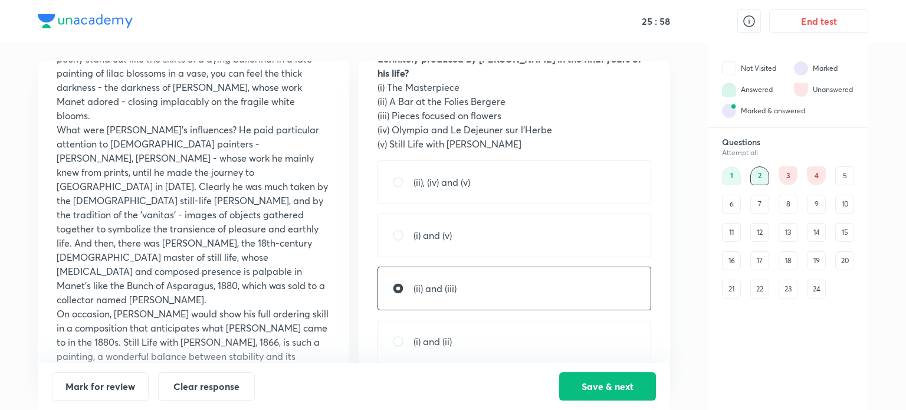
scroll to position [874, 0]
click at [790, 173] on div "3" at bounding box center [787, 175] width 19 height 19
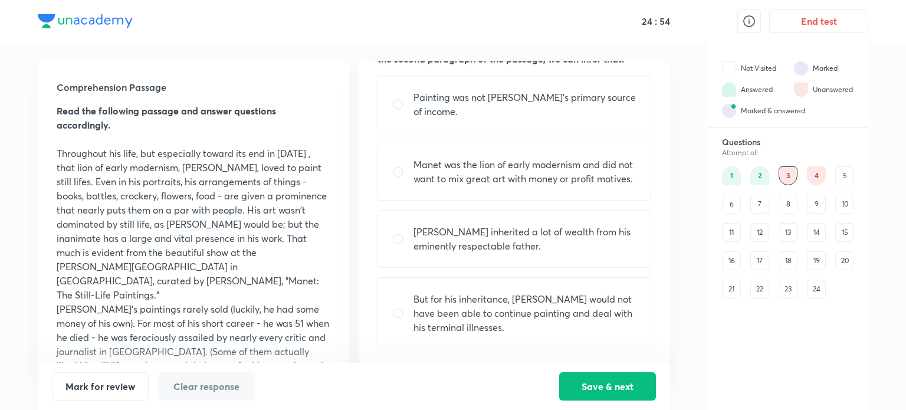
scroll to position [0, 0]
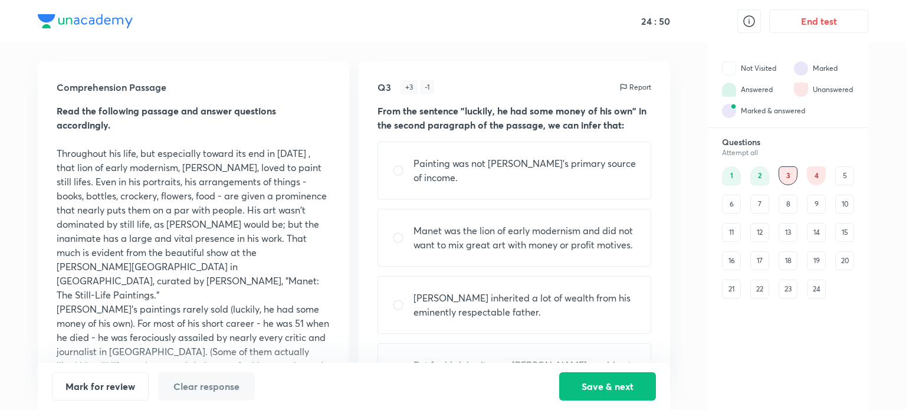
click at [816, 172] on div "4" at bounding box center [816, 175] width 19 height 19
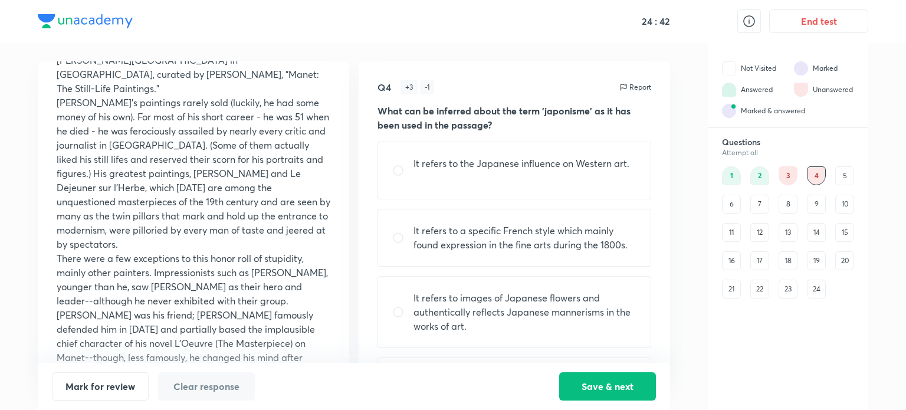
scroll to position [207, 0]
click at [786, 178] on div "3" at bounding box center [787, 175] width 19 height 19
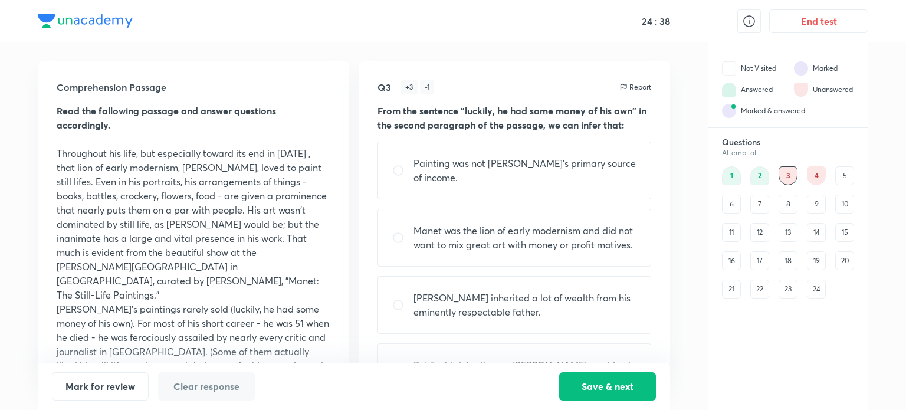
click at [810, 178] on div "4" at bounding box center [816, 175] width 19 height 19
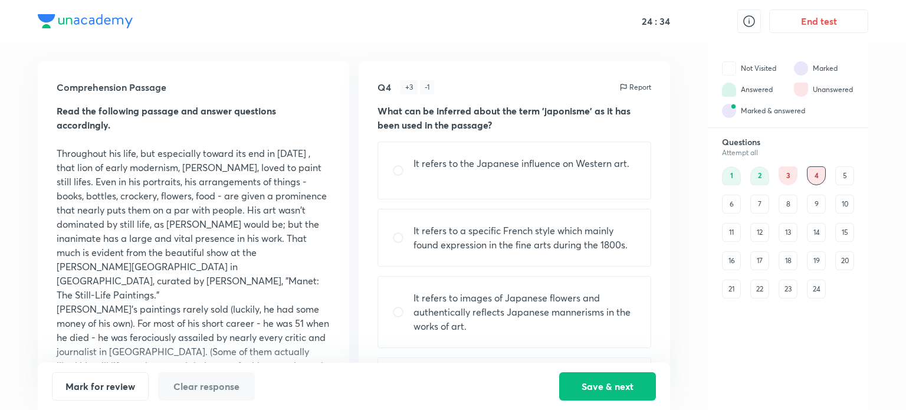
click at [784, 181] on div "3" at bounding box center [787, 175] width 19 height 19
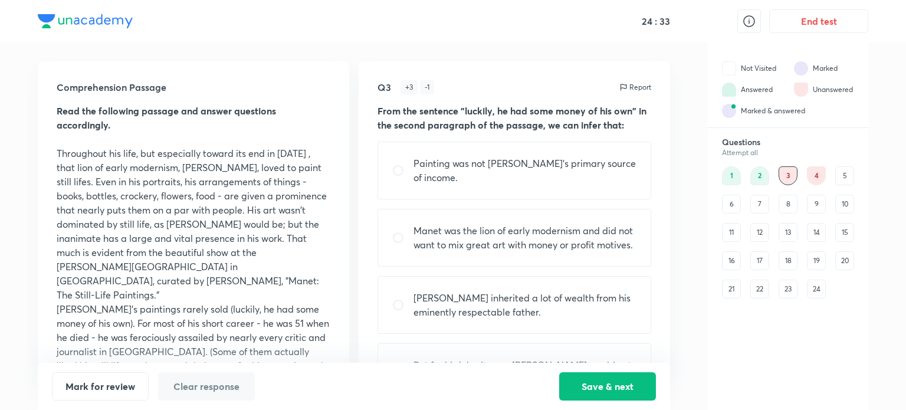
click at [734, 176] on div "1" at bounding box center [731, 175] width 19 height 19
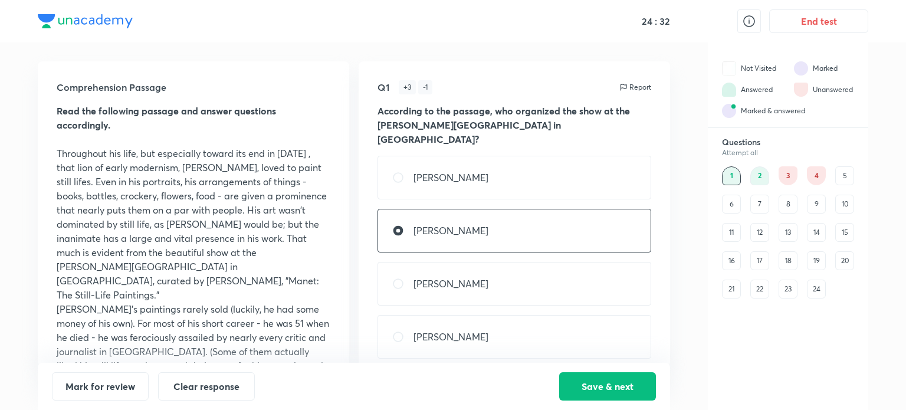
click at [761, 176] on div "2" at bounding box center [759, 175] width 19 height 19
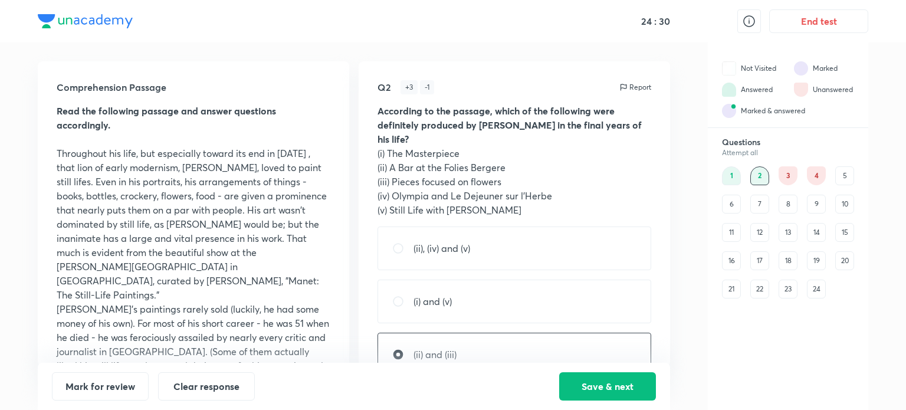
click at [795, 175] on div "3" at bounding box center [787, 175] width 19 height 19
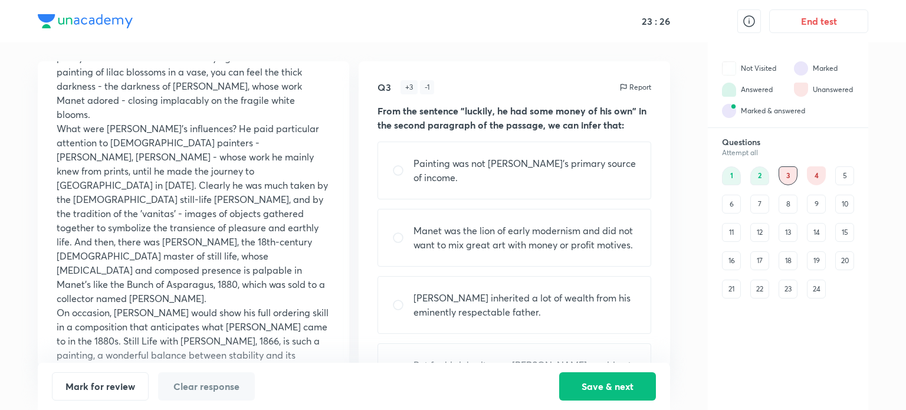
click at [787, 175] on div "3" at bounding box center [787, 175] width 19 height 19
click at [816, 173] on div "4" at bounding box center [816, 175] width 19 height 19
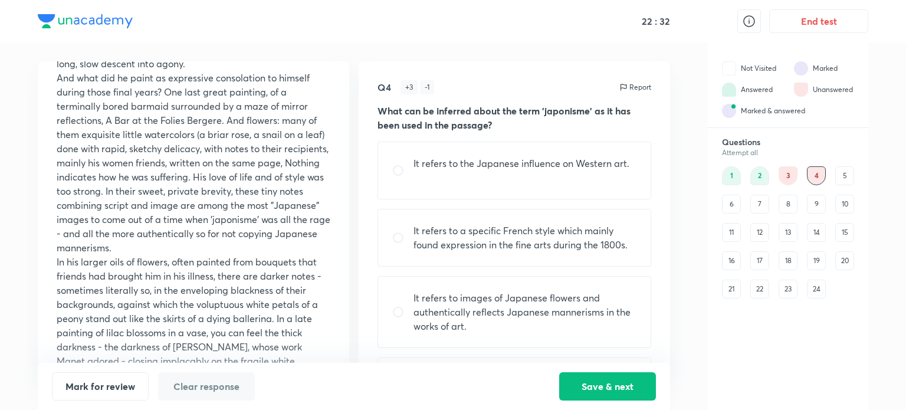
scroll to position [614, 0]
click at [640, 392] on button "Save & next" at bounding box center [607, 385] width 97 height 28
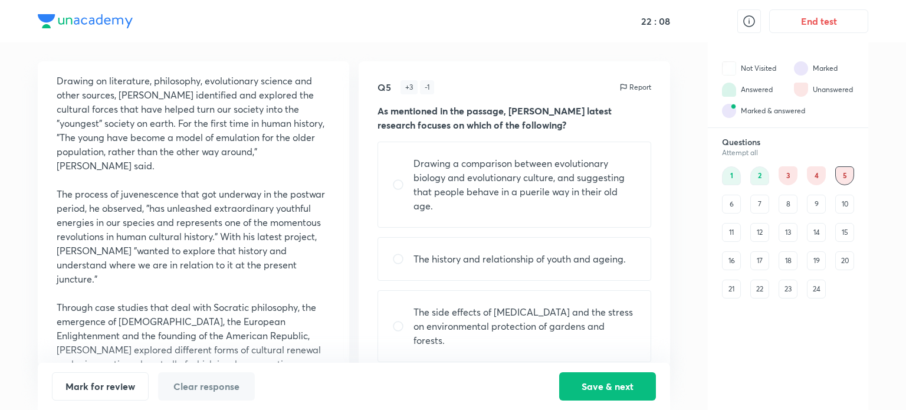
scroll to position [305, 0]
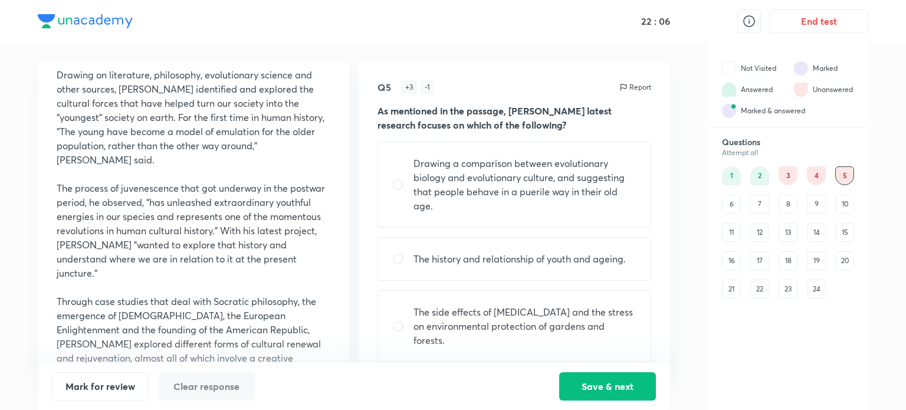
click at [731, 255] on div "16" at bounding box center [731, 260] width 19 height 19
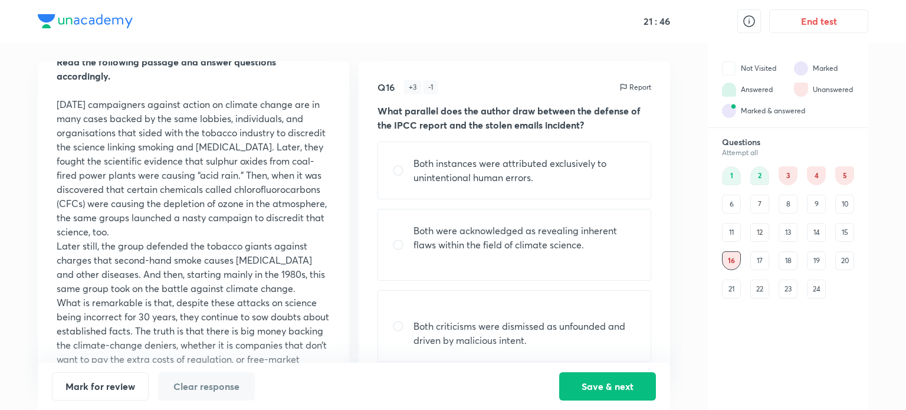
scroll to position [50, 0]
click at [767, 257] on div "17" at bounding box center [759, 260] width 19 height 19
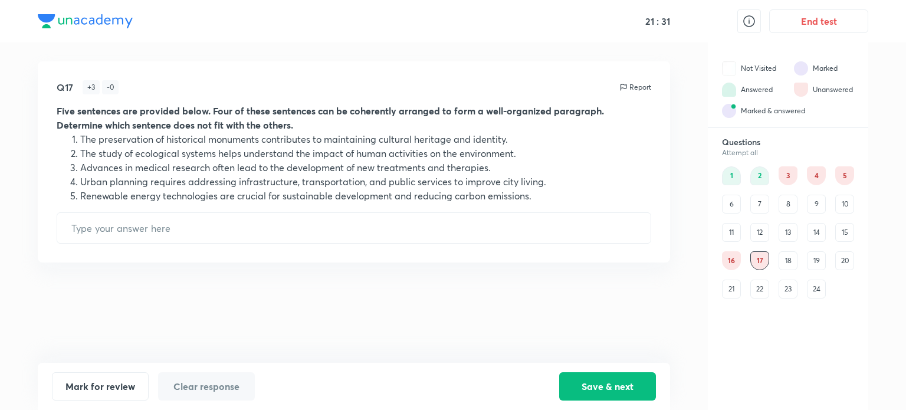
click at [842, 233] on div "15" at bounding box center [844, 232] width 19 height 19
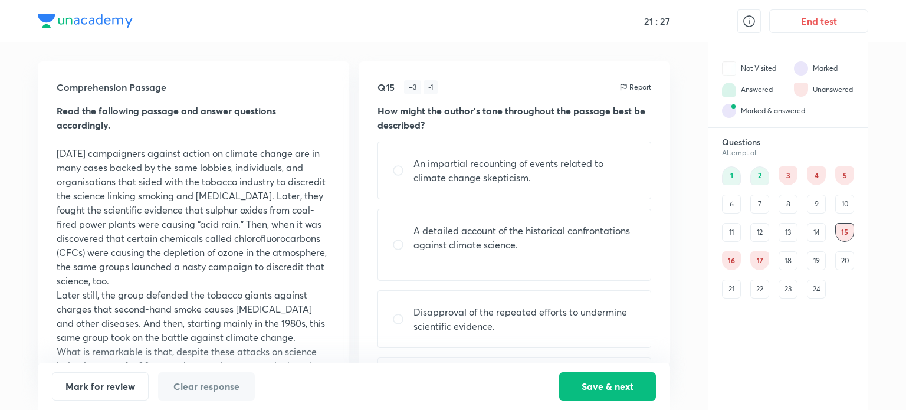
click at [728, 231] on div "11" at bounding box center [731, 232] width 19 height 19
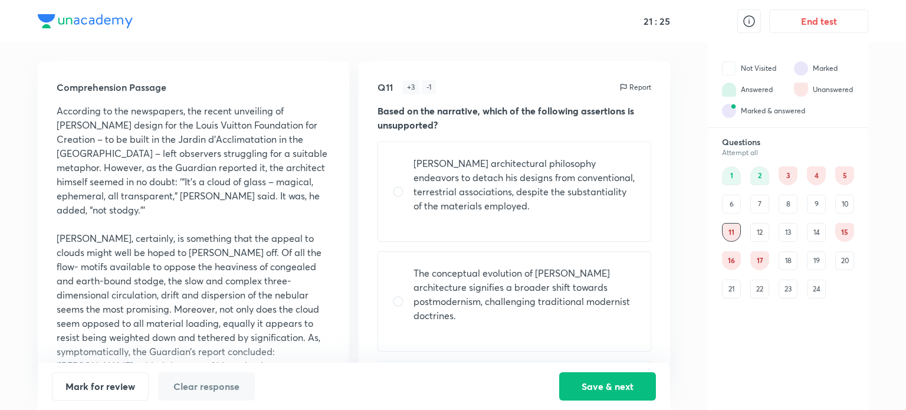
click at [767, 234] on div "12" at bounding box center [759, 232] width 19 height 19
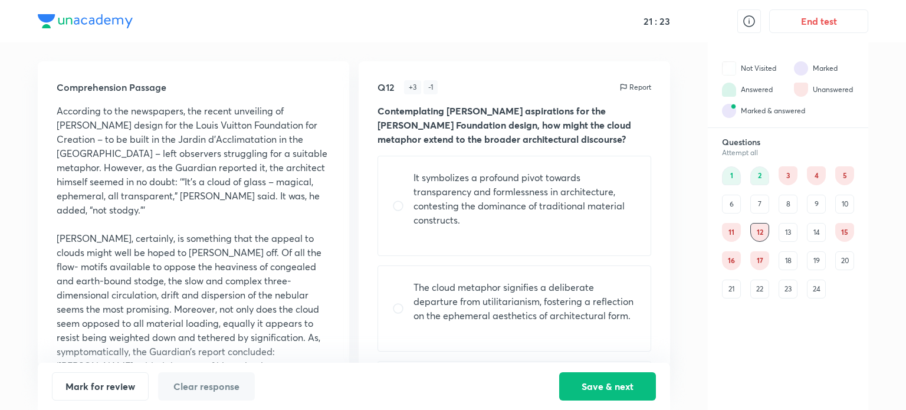
click at [790, 235] on div "13" at bounding box center [787, 232] width 19 height 19
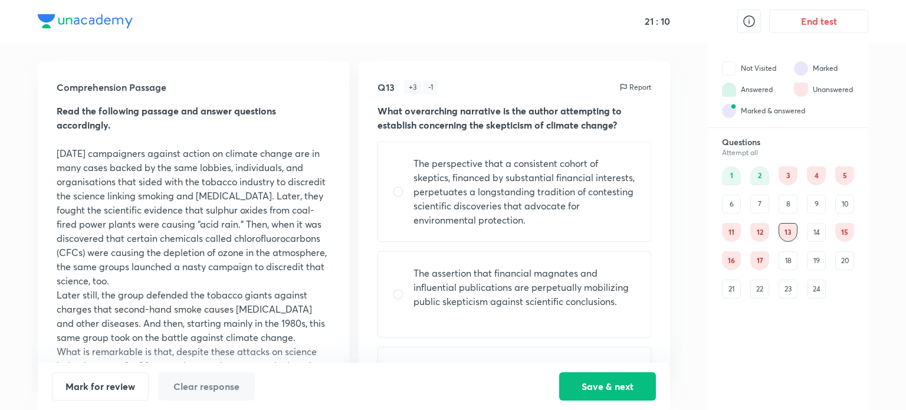
click at [790, 265] on div "18" at bounding box center [787, 260] width 19 height 19
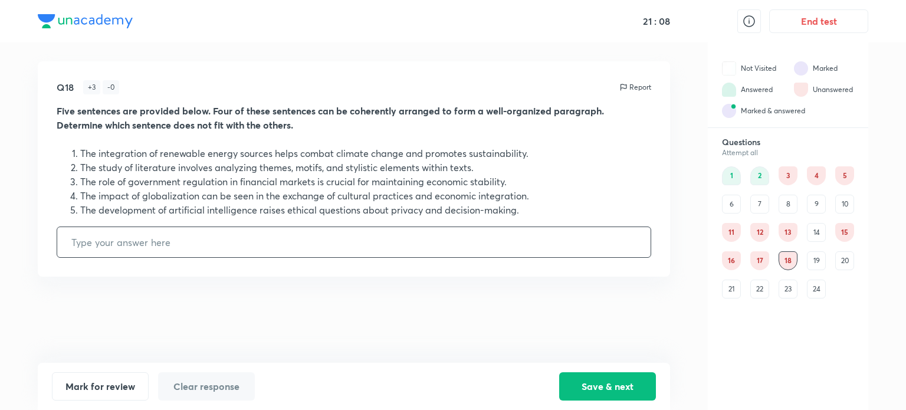
click at [821, 229] on div "14" at bounding box center [816, 232] width 19 height 19
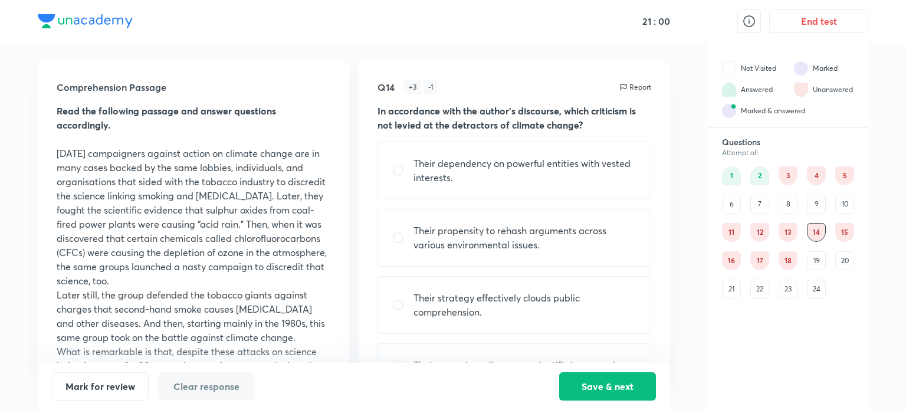
click at [819, 232] on div "14" at bounding box center [816, 232] width 19 height 19
click at [846, 232] on div "15" at bounding box center [844, 232] width 19 height 19
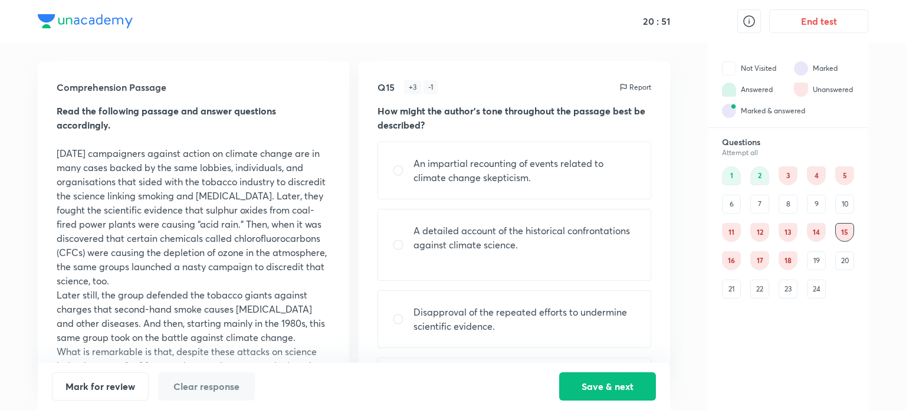
click at [763, 228] on div "12" at bounding box center [759, 232] width 19 height 19
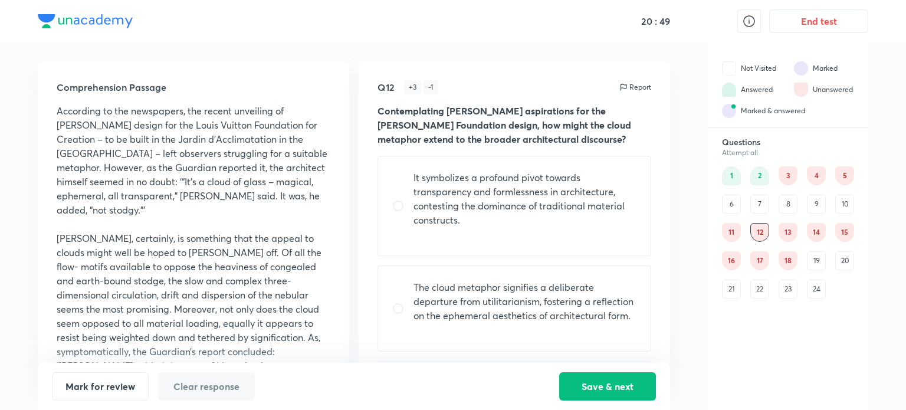
click at [784, 233] on div "13" at bounding box center [787, 232] width 19 height 19
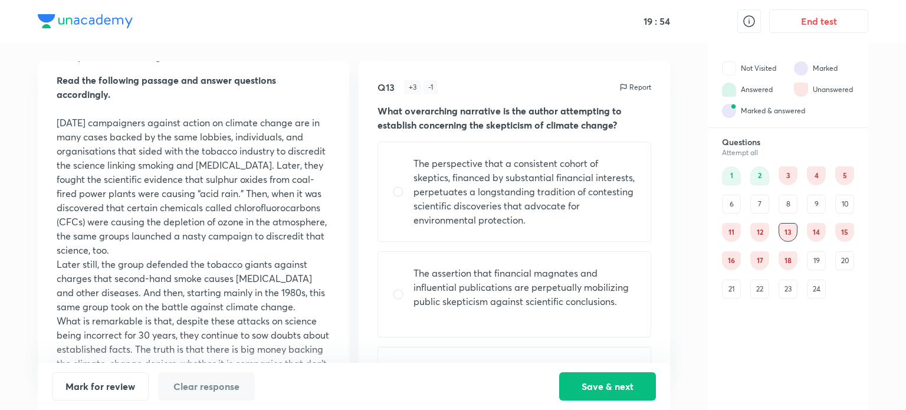
scroll to position [31, 0]
click at [822, 284] on div "24" at bounding box center [816, 289] width 19 height 19
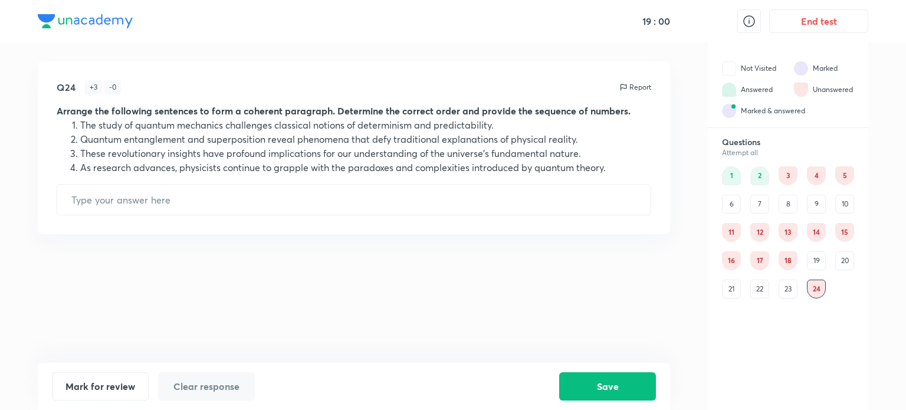
click at [788, 292] on div "23" at bounding box center [787, 289] width 19 height 19
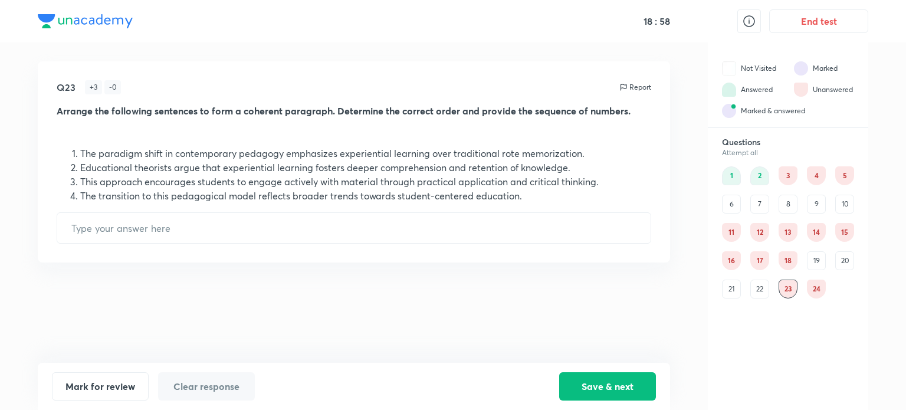
click at [761, 292] on div "22" at bounding box center [759, 289] width 19 height 19
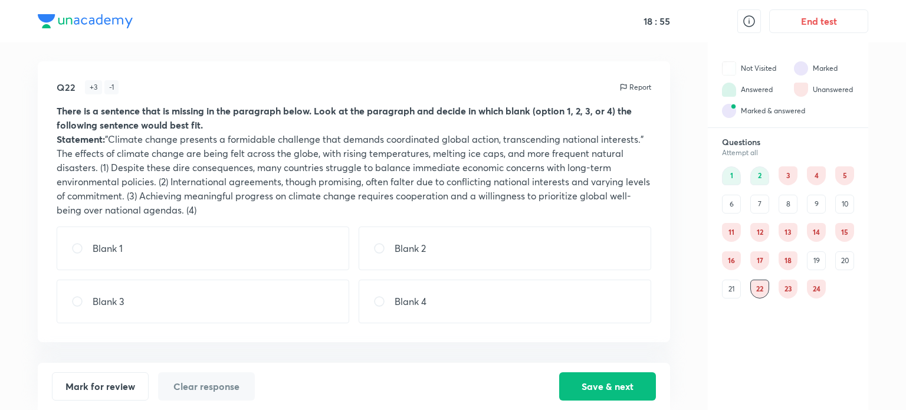
click at [812, 254] on div "19" at bounding box center [816, 260] width 19 height 19
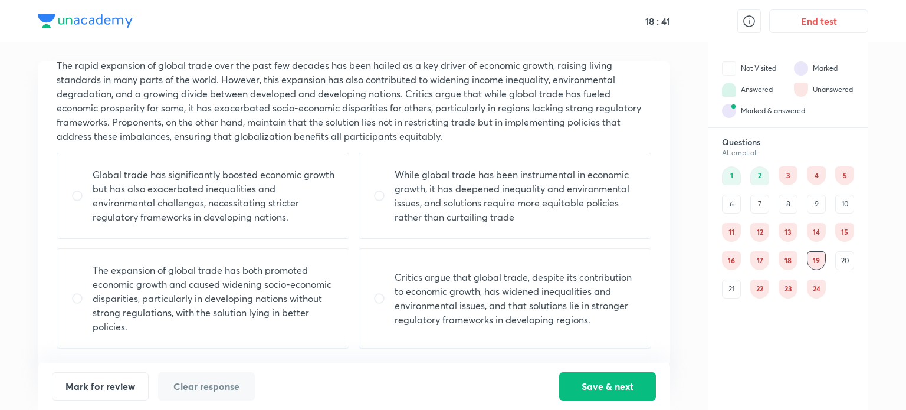
scroll to position [0, 0]
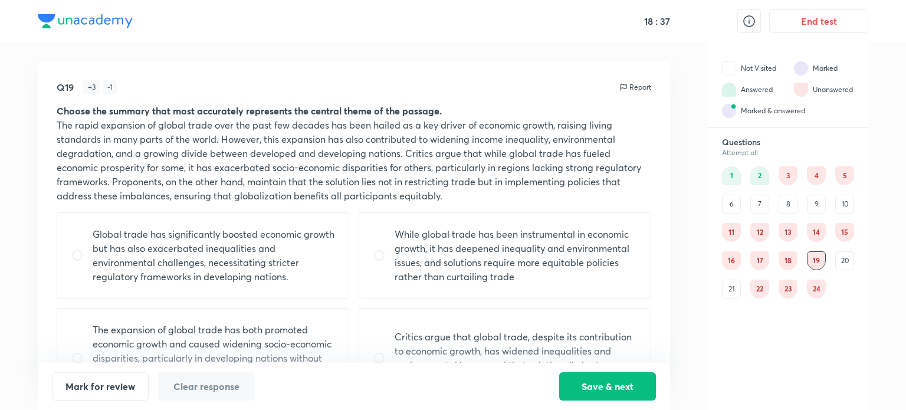
click at [818, 288] on div "24" at bounding box center [816, 289] width 19 height 19
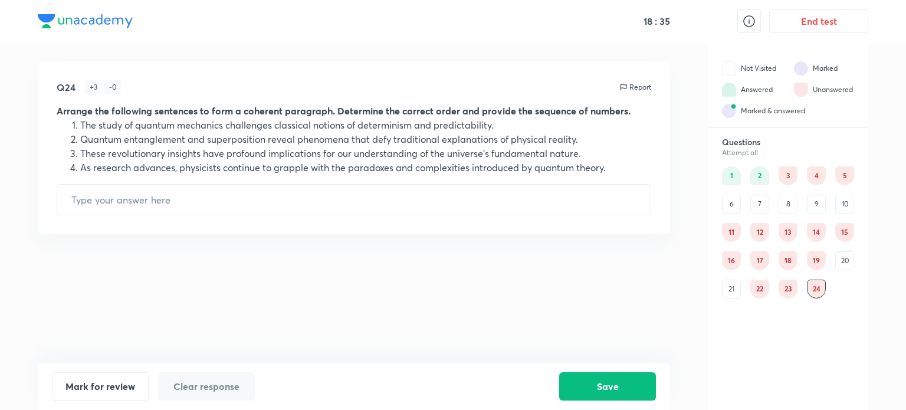
click at [794, 291] on div "23" at bounding box center [787, 289] width 19 height 19
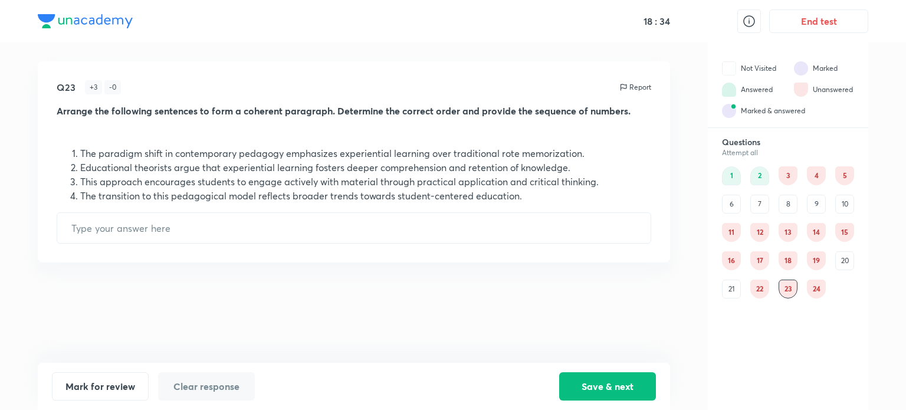
click at [764, 291] on div "22" at bounding box center [759, 289] width 19 height 19
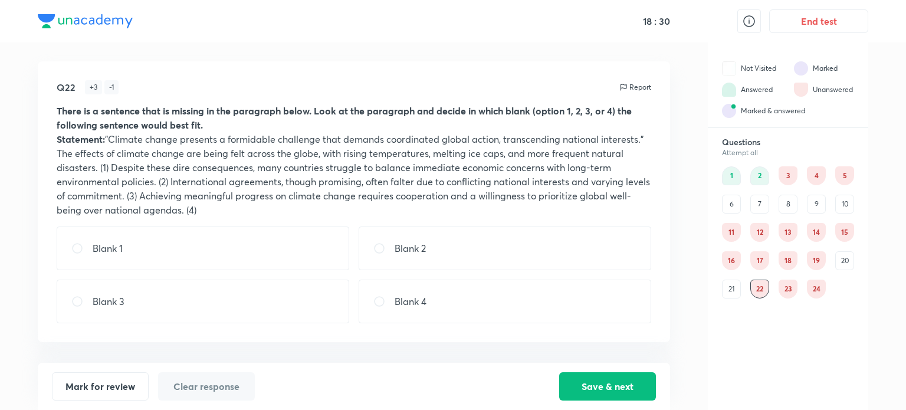
click at [789, 290] on div "23" at bounding box center [787, 289] width 19 height 19
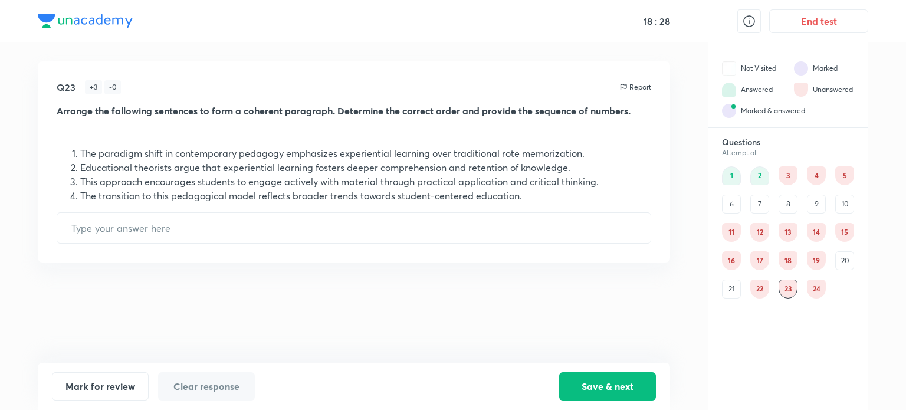
click at [820, 282] on div "24" at bounding box center [816, 289] width 19 height 19
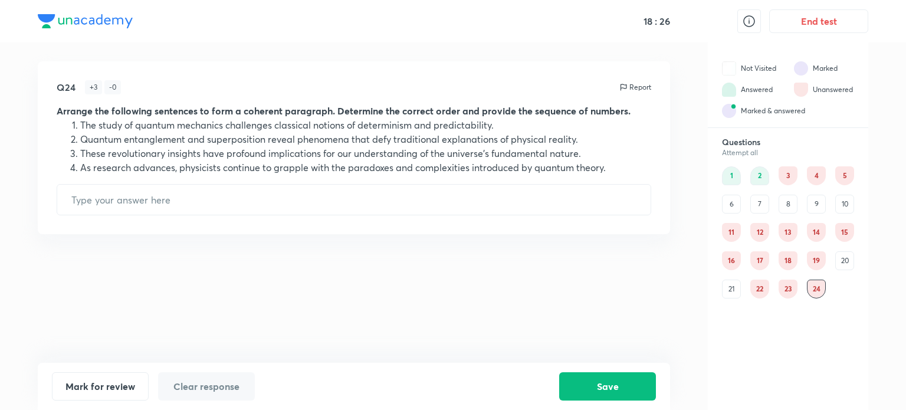
click at [823, 266] on div "19" at bounding box center [816, 260] width 19 height 19
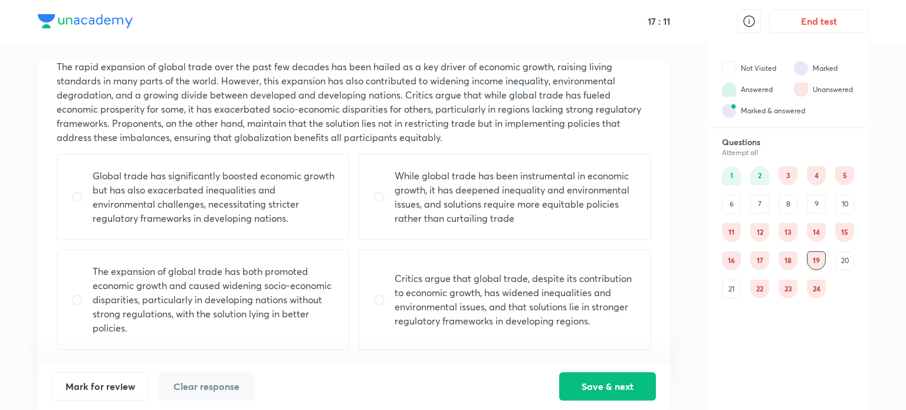
scroll to position [60, 0]
click at [80, 297] on input "radio" at bounding box center [81, 299] width 21 height 12
radio input "true"
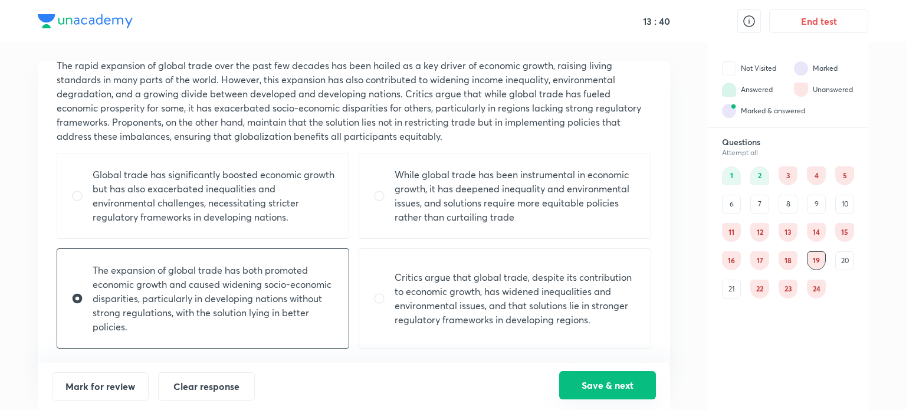
click at [636, 384] on button "Save & next" at bounding box center [607, 385] width 97 height 28
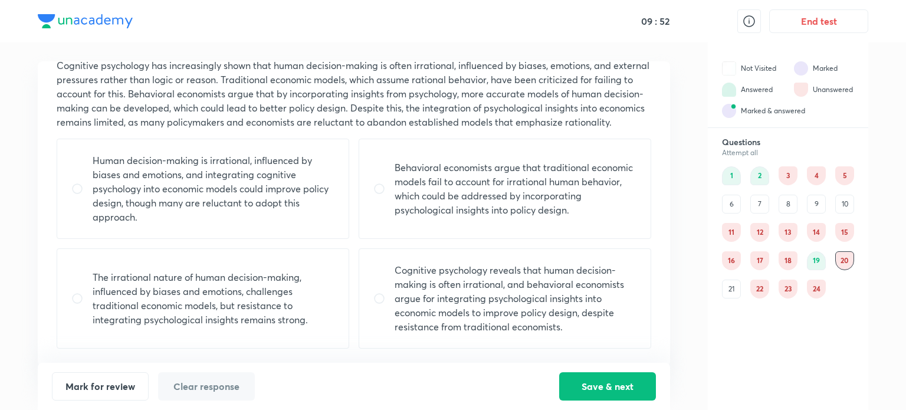
click at [77, 183] on input "radio" at bounding box center [81, 189] width 21 height 12
radio input "true"
click at [379, 301] on input "radio" at bounding box center [383, 299] width 21 height 12
radio input "true"
radio input "false"
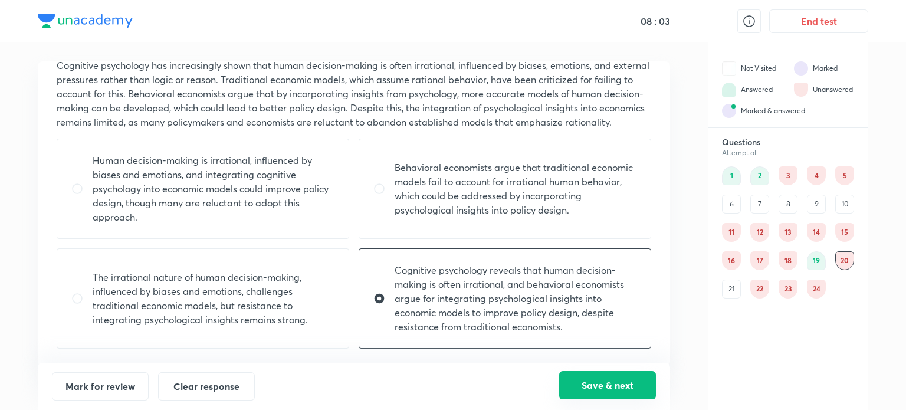
click at [579, 379] on button "Save & next" at bounding box center [607, 385] width 97 height 28
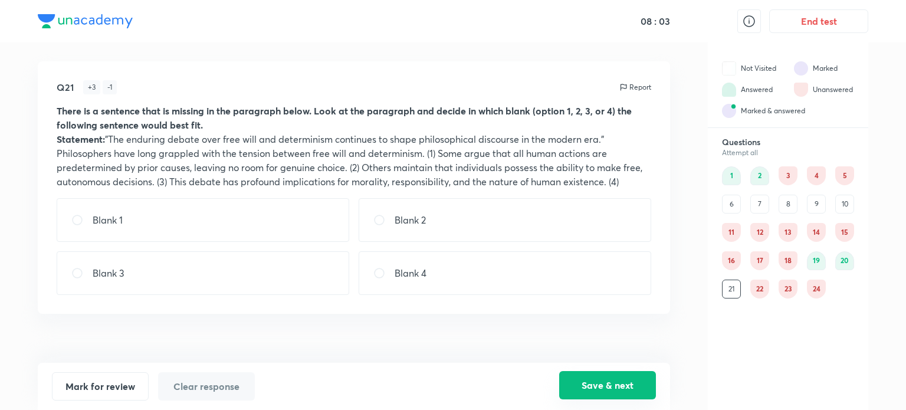
scroll to position [0, 0]
click at [814, 261] on div "19" at bounding box center [816, 260] width 19 height 19
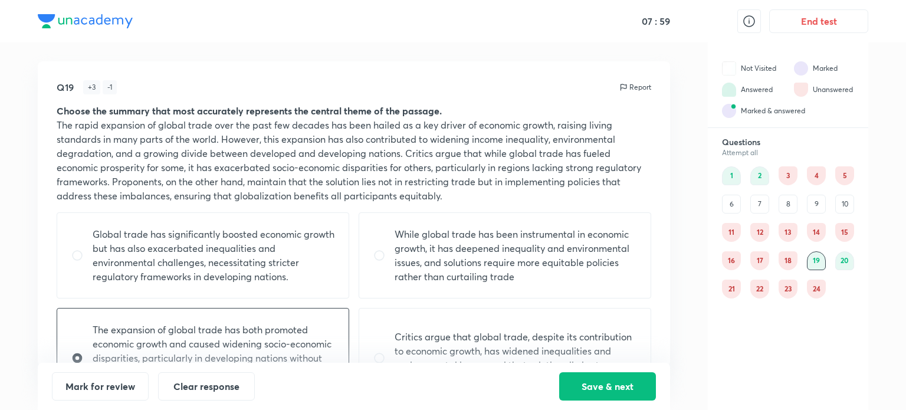
click at [849, 259] on div "20" at bounding box center [844, 260] width 19 height 19
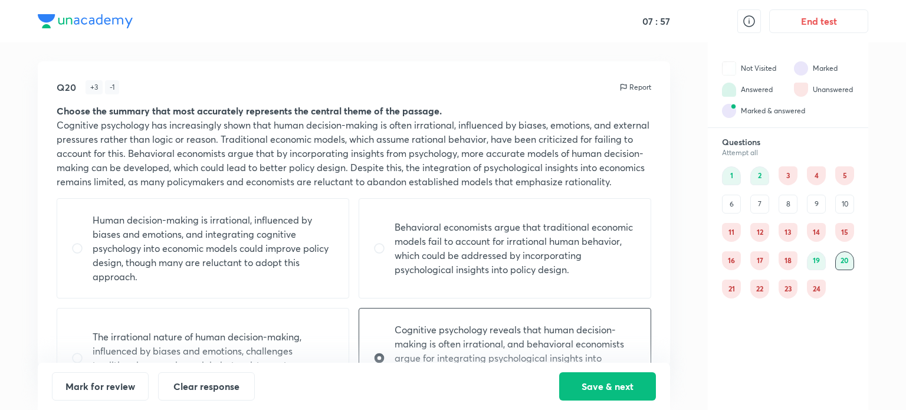
scroll to position [60, 0]
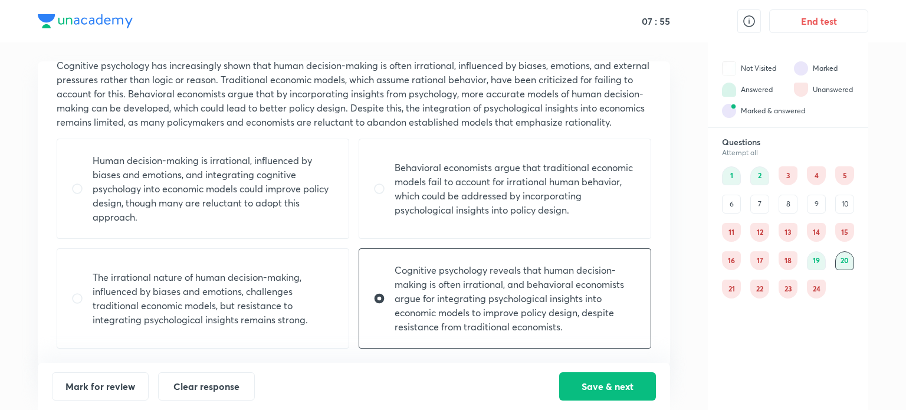
click at [733, 288] on div "21" at bounding box center [731, 289] width 19 height 19
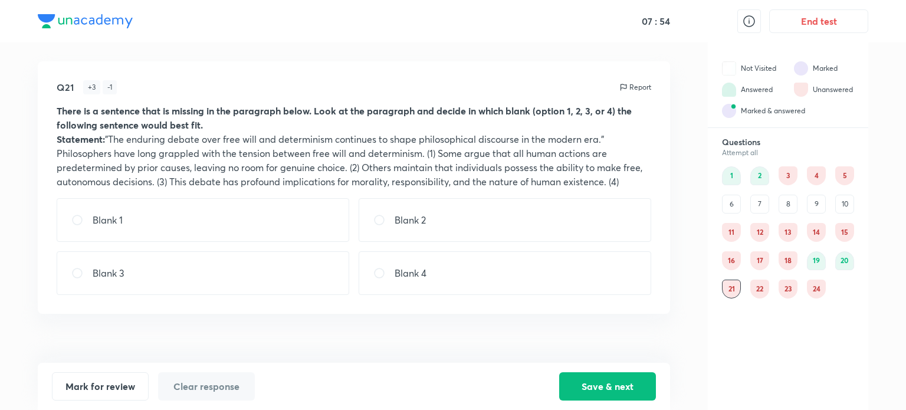
click at [764, 291] on div "22" at bounding box center [759, 289] width 19 height 19
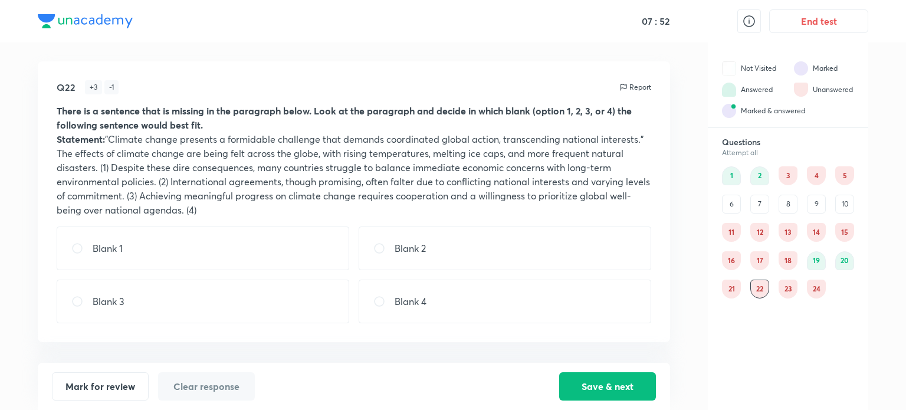
click at [783, 290] on div "23" at bounding box center [787, 289] width 19 height 19
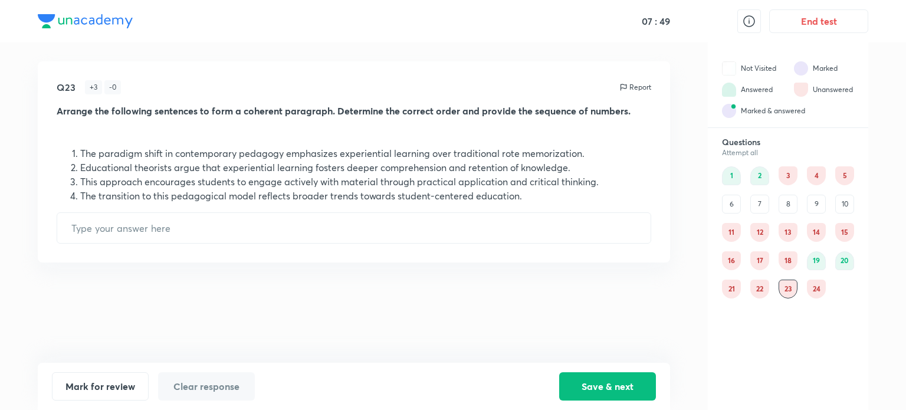
click at [805, 291] on div "1 2 3 4 5 6 7 8 9 10 11 12 13 14 15 16 17 18 19 20 21 22 23 24" at bounding box center [788, 232] width 132 height 132
click at [807, 291] on div "24" at bounding box center [816, 289] width 19 height 19
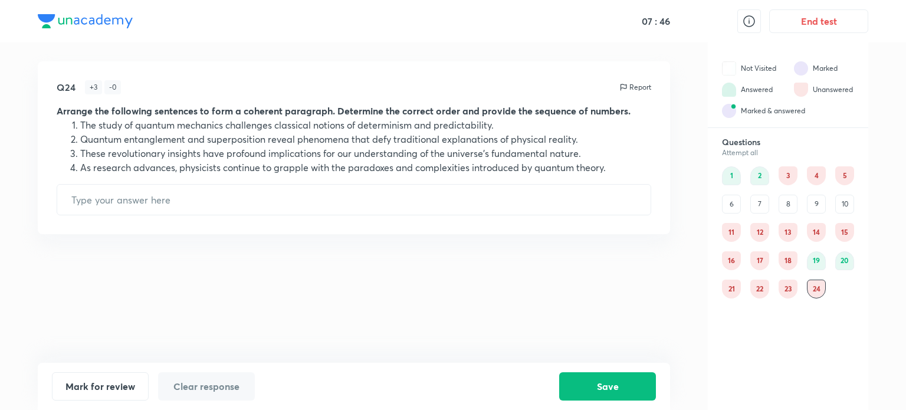
click at [791, 256] on div "18" at bounding box center [787, 260] width 19 height 19
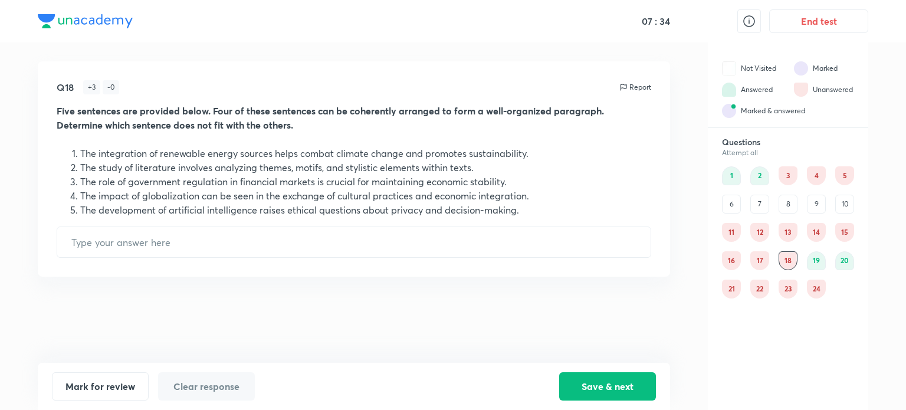
click at [759, 263] on div "17" at bounding box center [759, 260] width 19 height 19
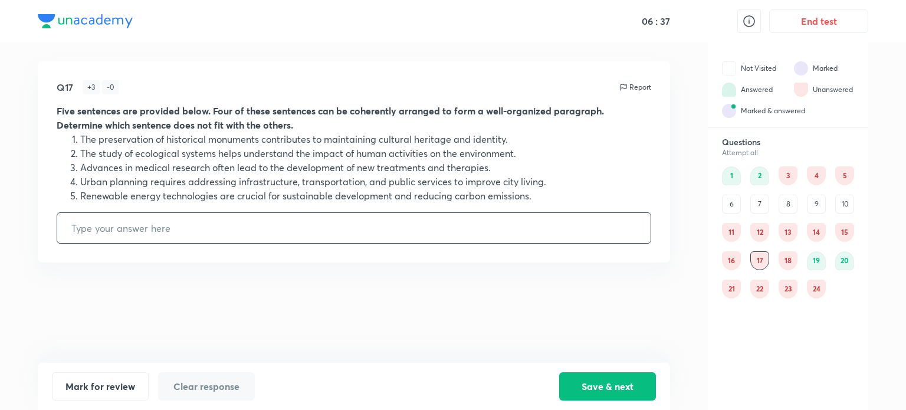
click at [118, 234] on input "text" at bounding box center [353, 228] width 593 height 30
type input "5"
click at [96, 219] on input "5" at bounding box center [353, 228] width 593 height 30
type input "1"
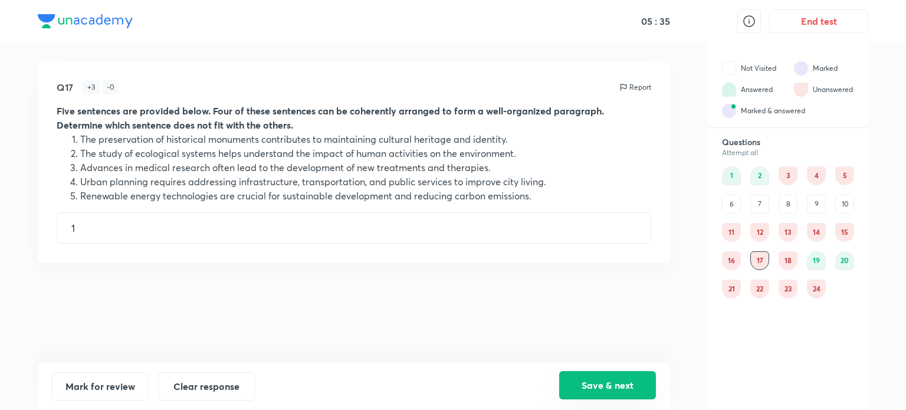
click at [604, 384] on button "Save & next" at bounding box center [607, 385] width 97 height 28
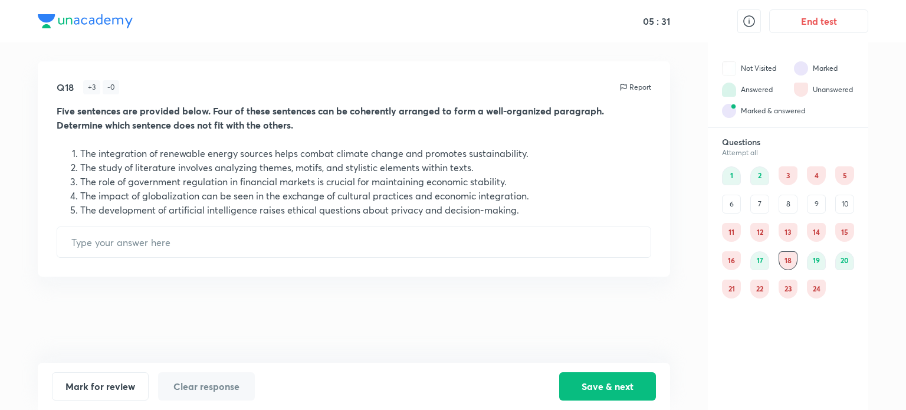
click at [764, 264] on div "17" at bounding box center [759, 260] width 19 height 19
type input "1"
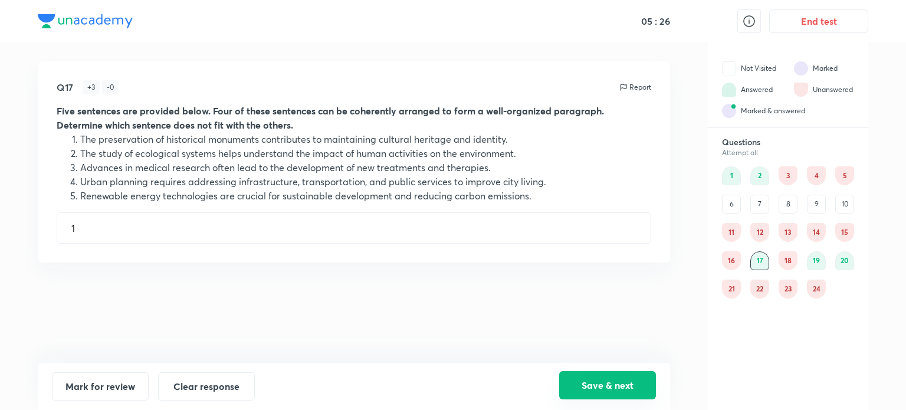
click at [644, 383] on button "Save & next" at bounding box center [607, 385] width 97 height 28
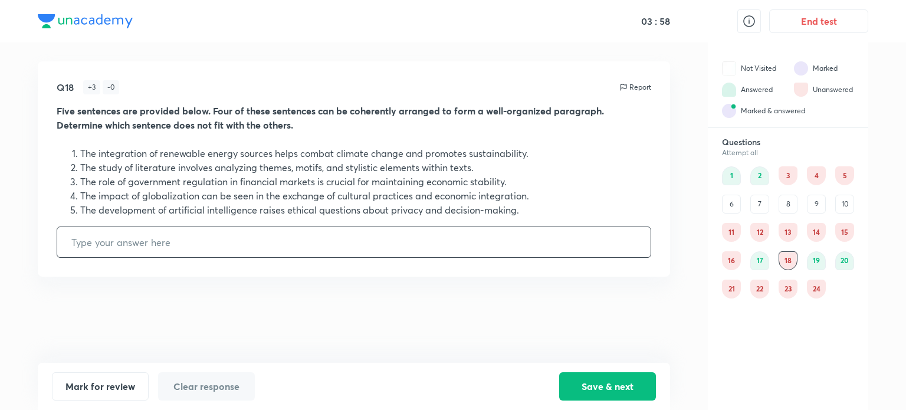
click at [163, 232] on input "text" at bounding box center [353, 242] width 593 height 30
type input "2"
click at [592, 384] on button "Save & next" at bounding box center [607, 385] width 97 height 28
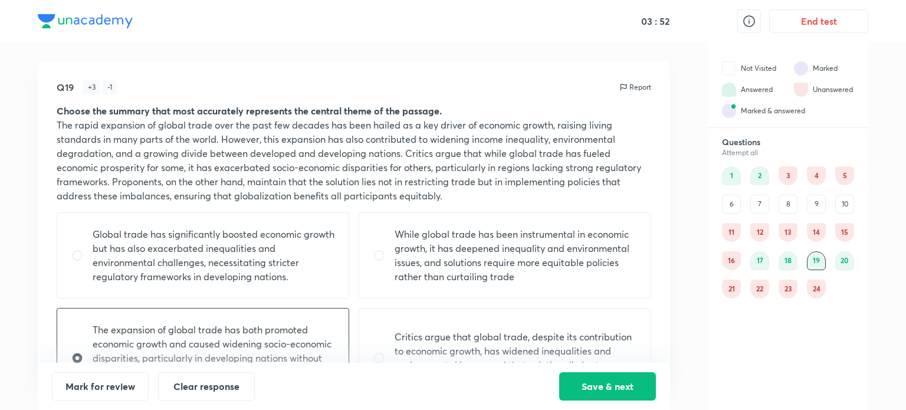
click at [818, 260] on div "19" at bounding box center [816, 260] width 19 height 19
click at [838, 261] on div "20" at bounding box center [844, 260] width 19 height 19
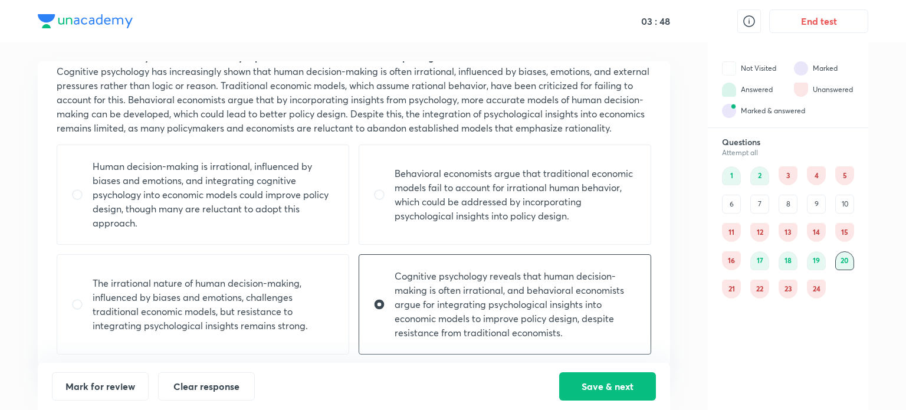
scroll to position [54, 0]
click at [620, 398] on button "Save & next" at bounding box center [607, 385] width 97 height 28
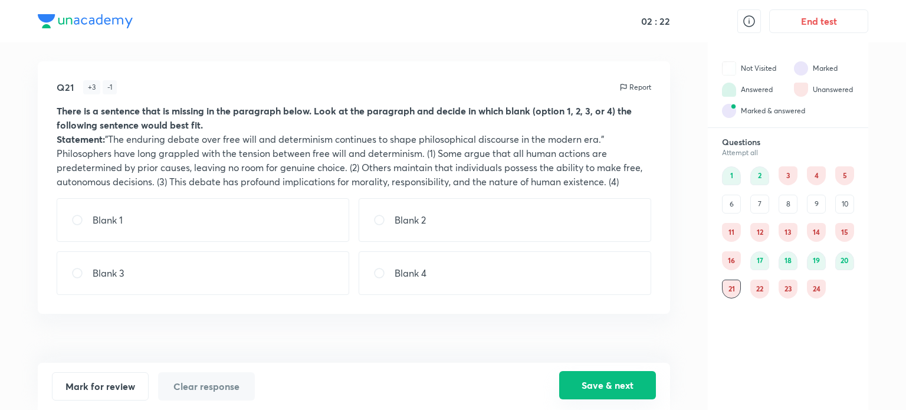
scroll to position [0, 0]
click at [730, 230] on div "11" at bounding box center [731, 232] width 19 height 19
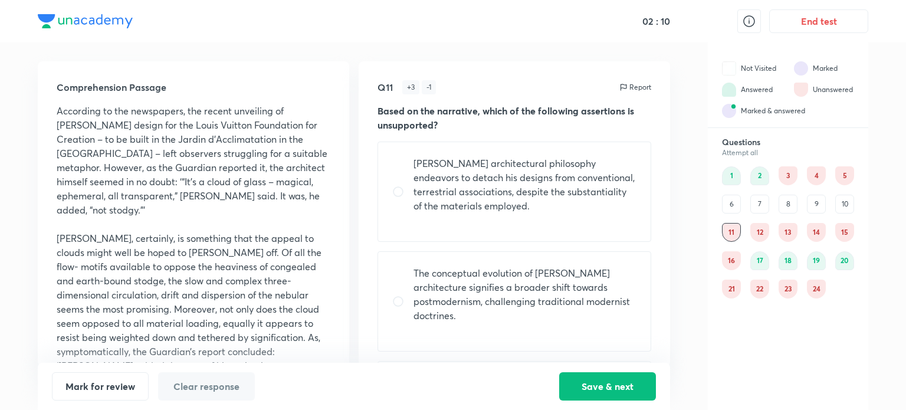
click at [732, 261] on div "16" at bounding box center [731, 260] width 19 height 19
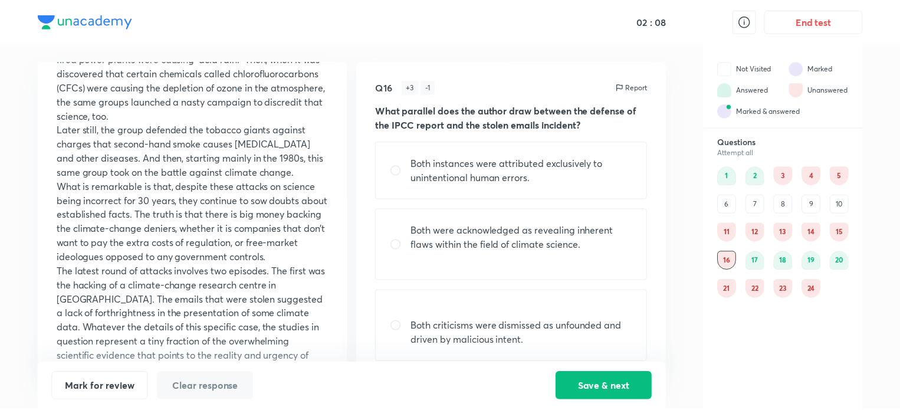
scroll to position [167, 0]
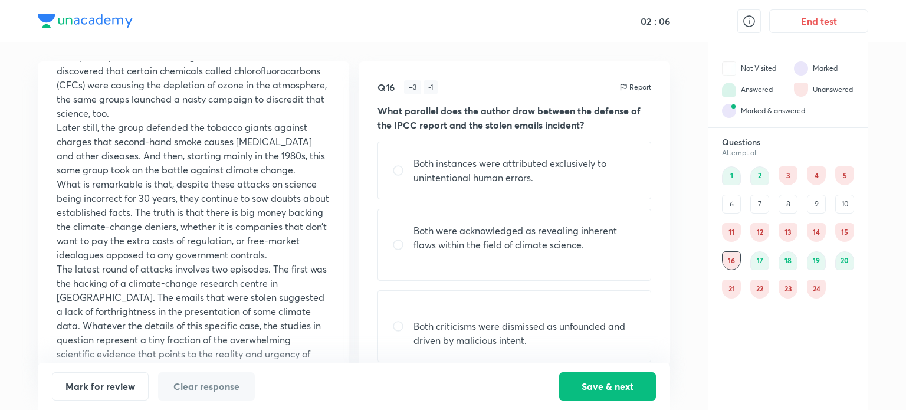
click at [734, 287] on div "21" at bounding box center [731, 289] width 19 height 19
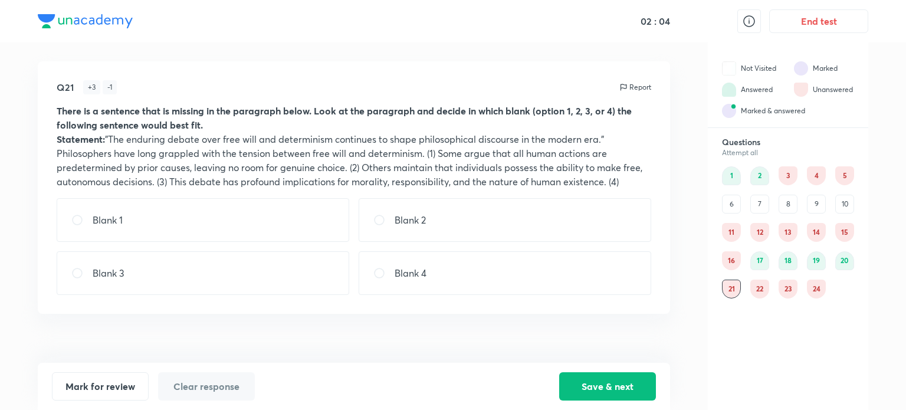
click at [757, 285] on div "22" at bounding box center [759, 289] width 19 height 19
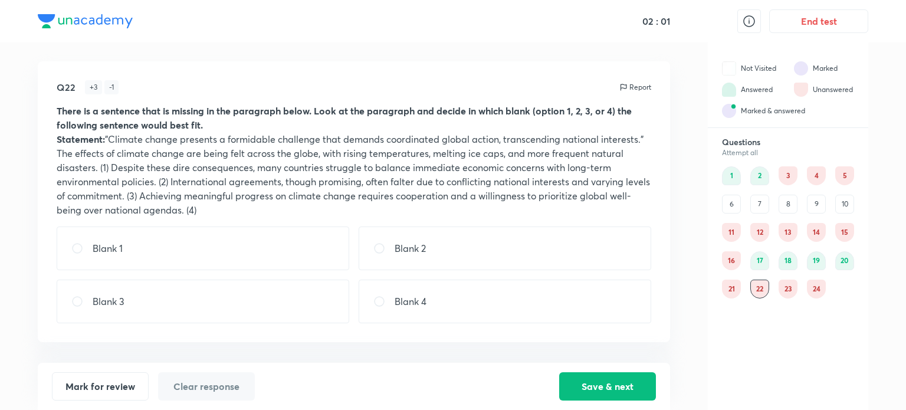
click at [786, 287] on div "23" at bounding box center [787, 289] width 19 height 19
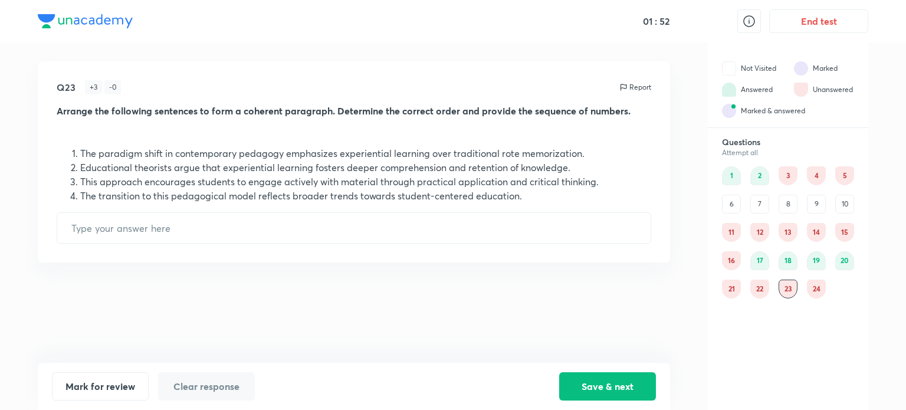
click at [819, 290] on div "24" at bounding box center [816, 289] width 19 height 19
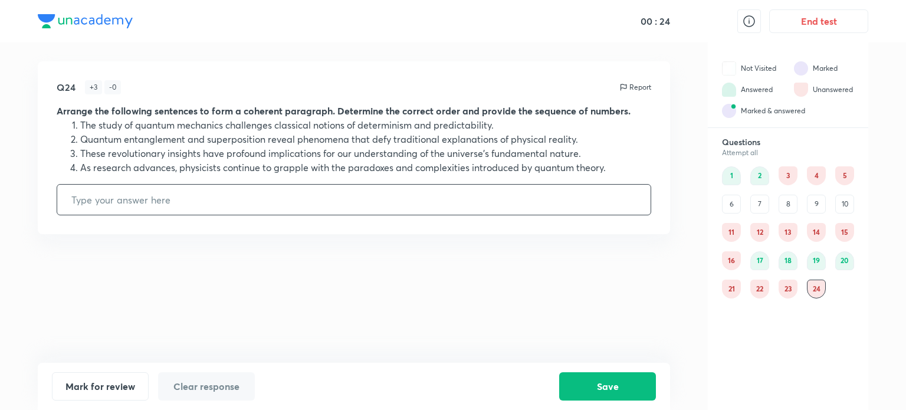
click at [182, 204] on input "text" at bounding box center [353, 200] width 593 height 30
type input "2143"
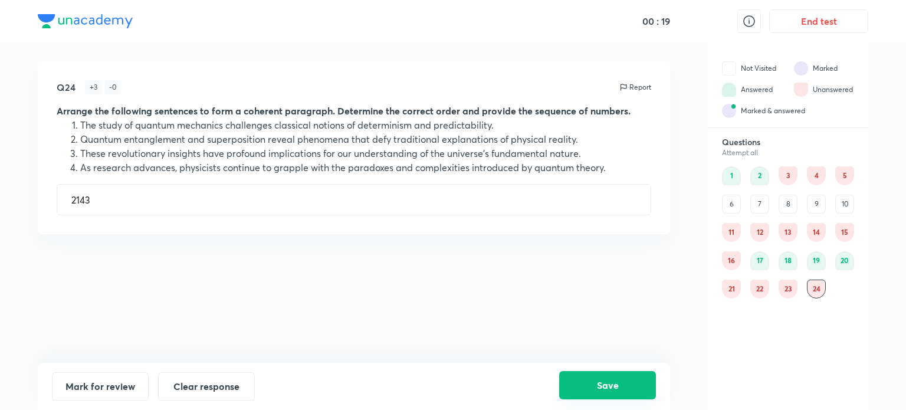
click at [600, 382] on button "Save" at bounding box center [607, 385] width 97 height 28
click at [602, 382] on button "Save" at bounding box center [607, 385] width 97 height 28
click at [785, 290] on div "23" at bounding box center [787, 289] width 19 height 19
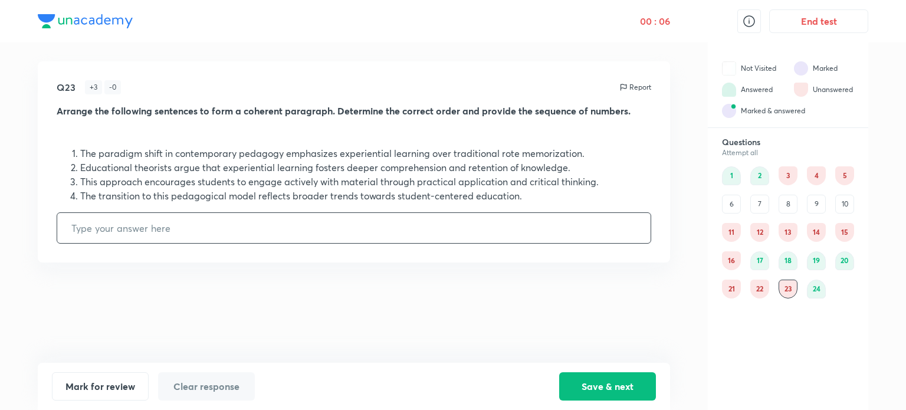
click at [116, 229] on input "text" at bounding box center [353, 228] width 593 height 30
type input "1432"
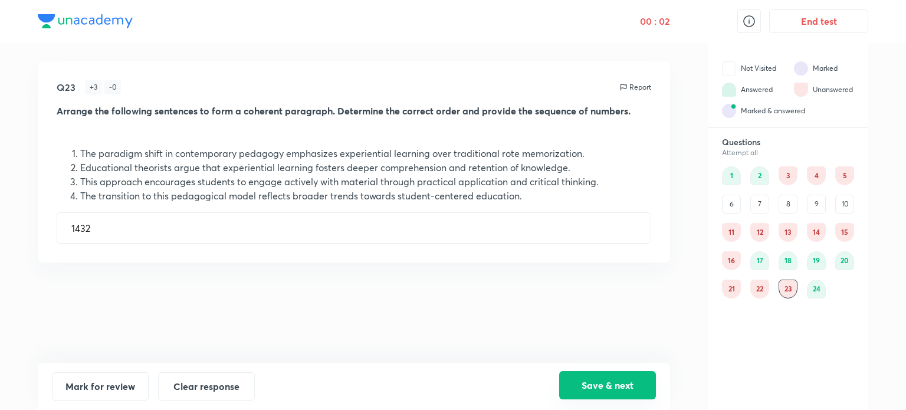
click at [606, 389] on button "Save & next" at bounding box center [607, 385] width 97 height 28
type input "2143"
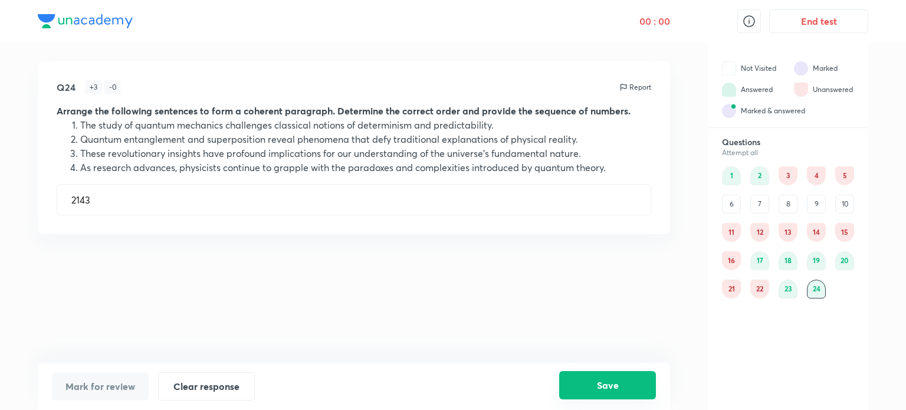
click at [607, 379] on button "Save" at bounding box center [607, 385] width 97 height 28
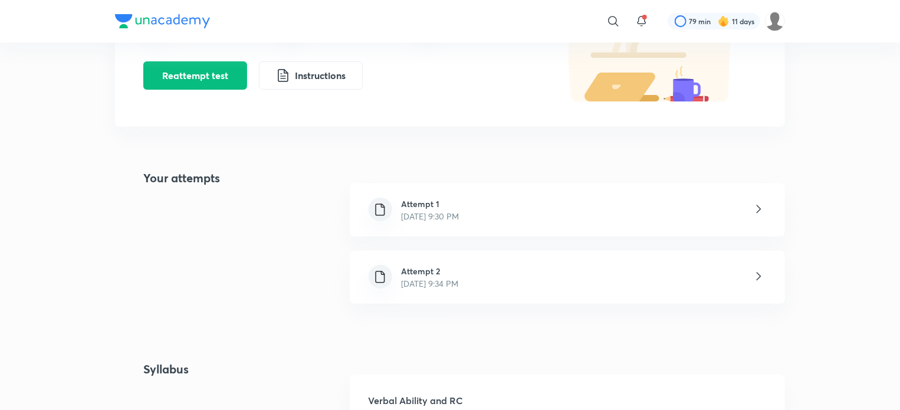
scroll to position [165, 0]
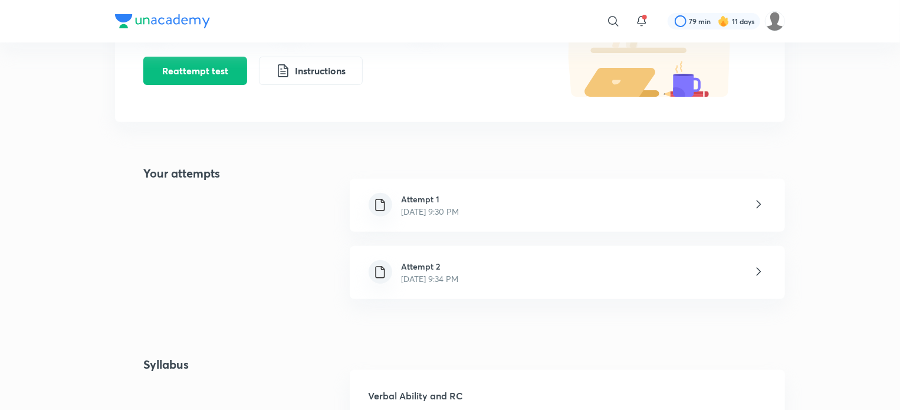
click at [760, 267] on icon at bounding box center [758, 271] width 15 height 15
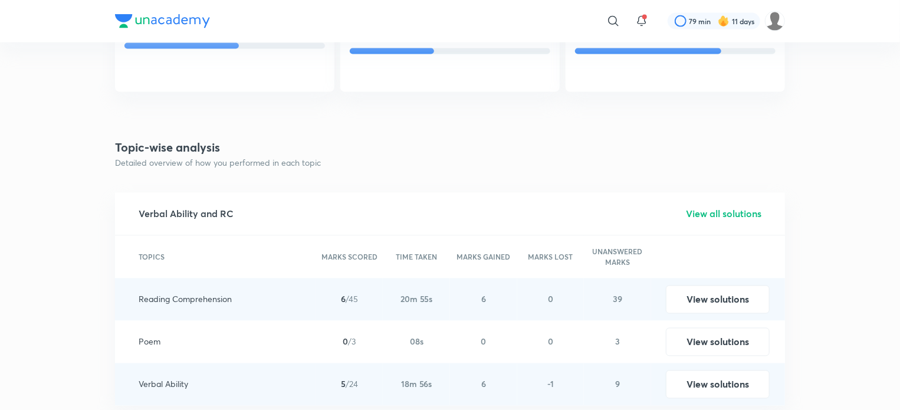
scroll to position [1005, 0]
